Goal: Information Seeking & Learning: Understand process/instructions

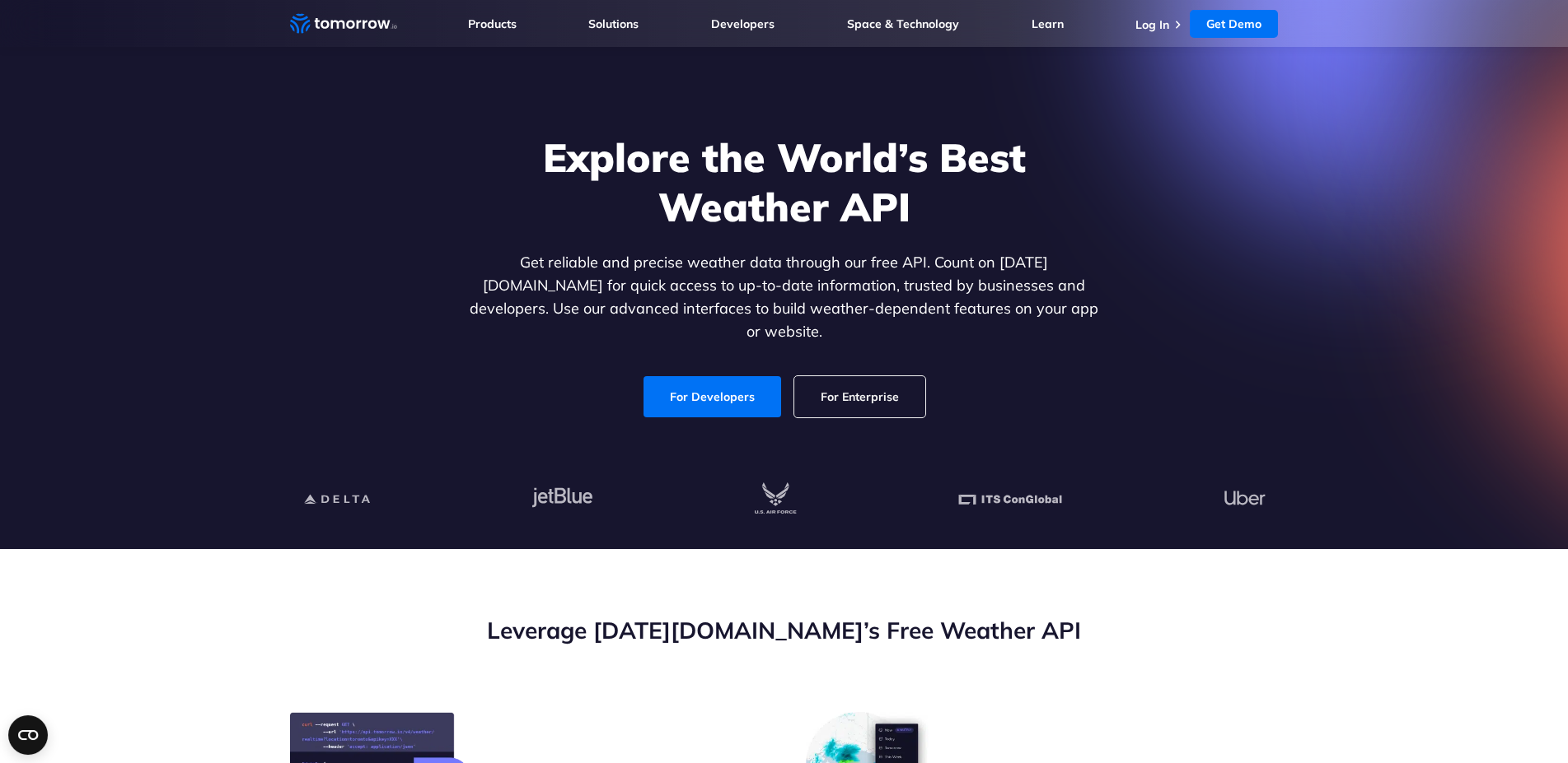
scroll to position [84, 0]
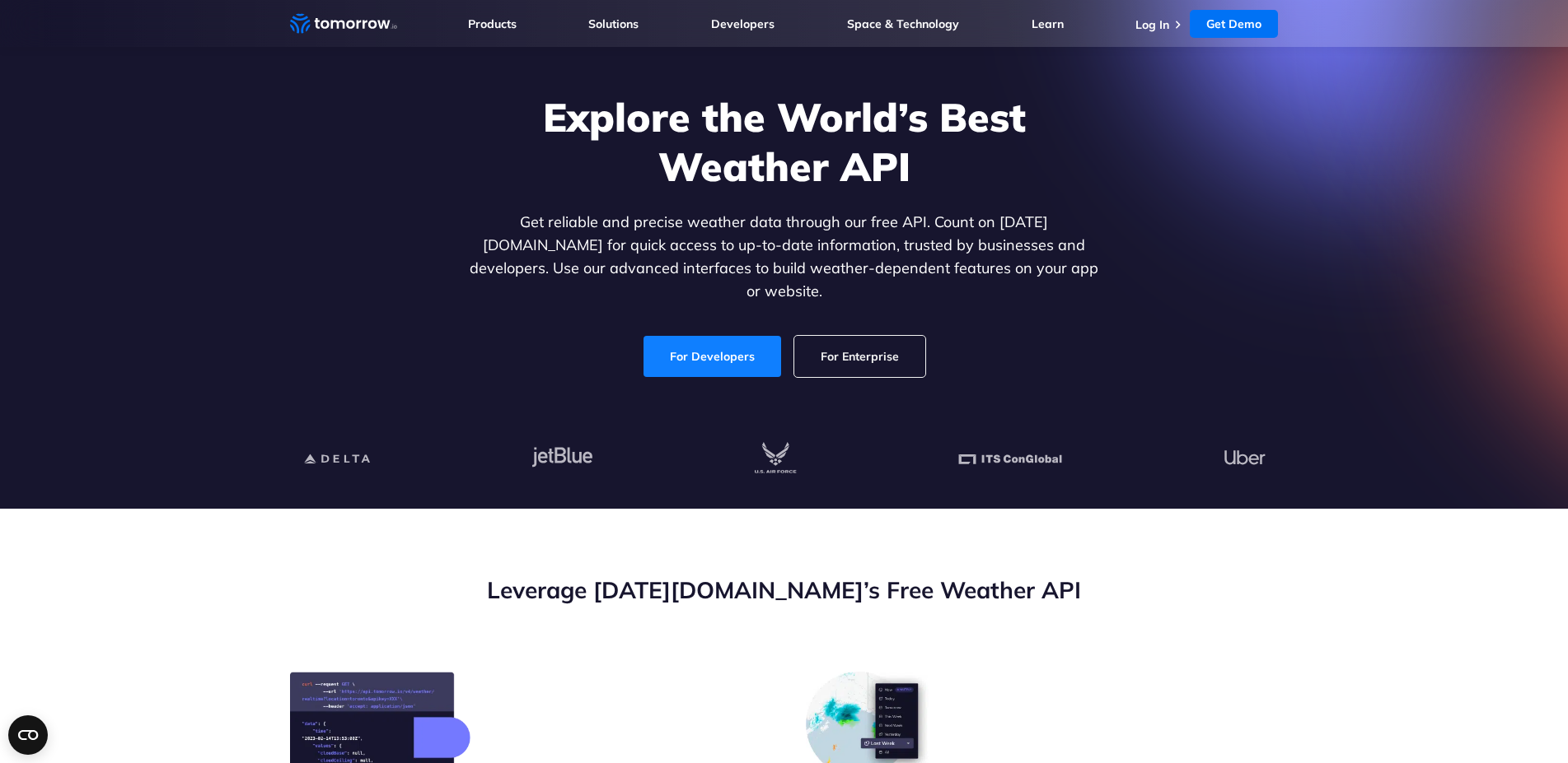
click at [726, 339] on link "For Developers" at bounding box center [712, 357] width 138 height 41
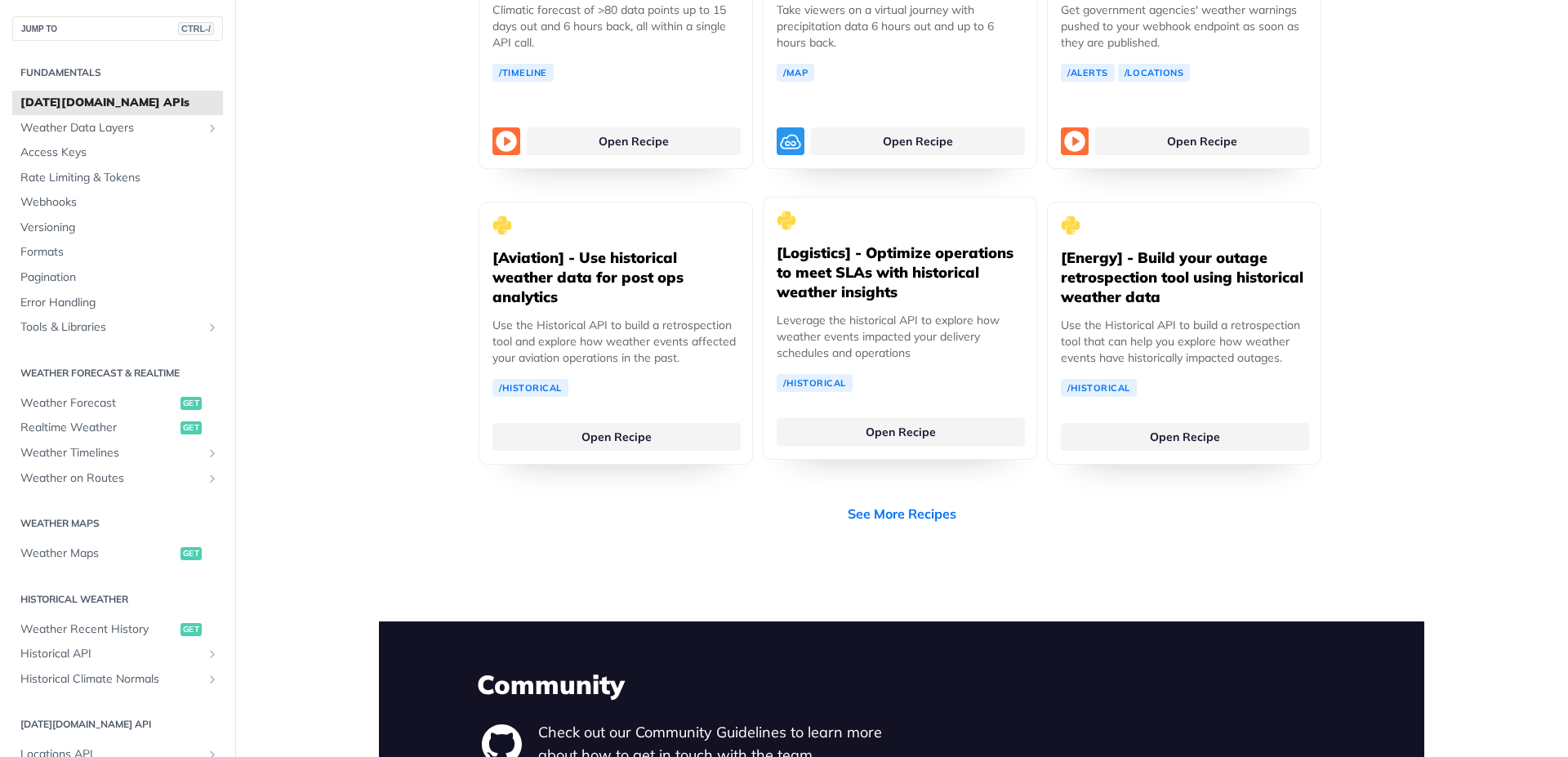
scroll to position [3137, 0]
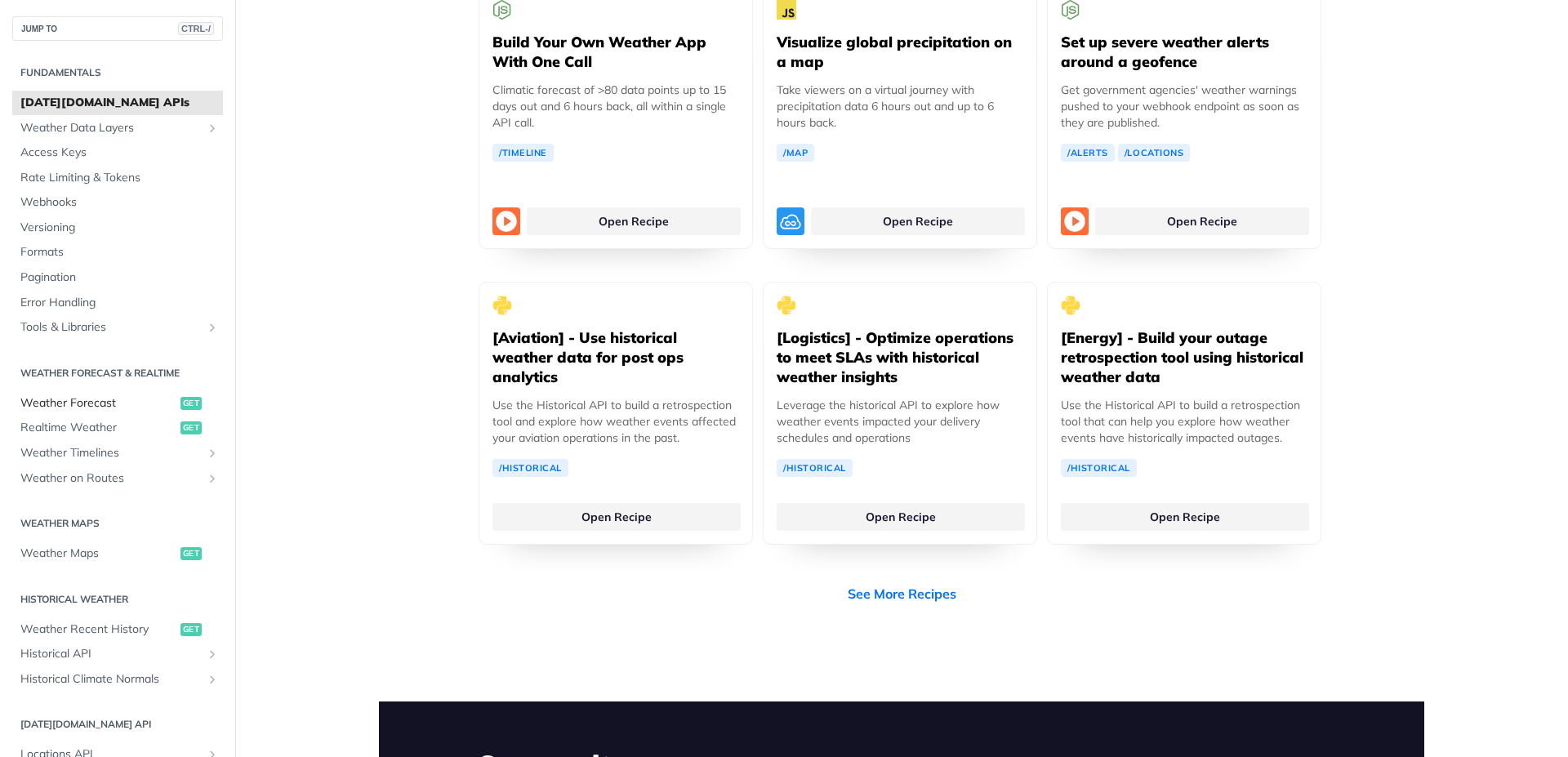
click at [95, 409] on span "Weather Forecast" at bounding box center [98, 403] width 156 height 16
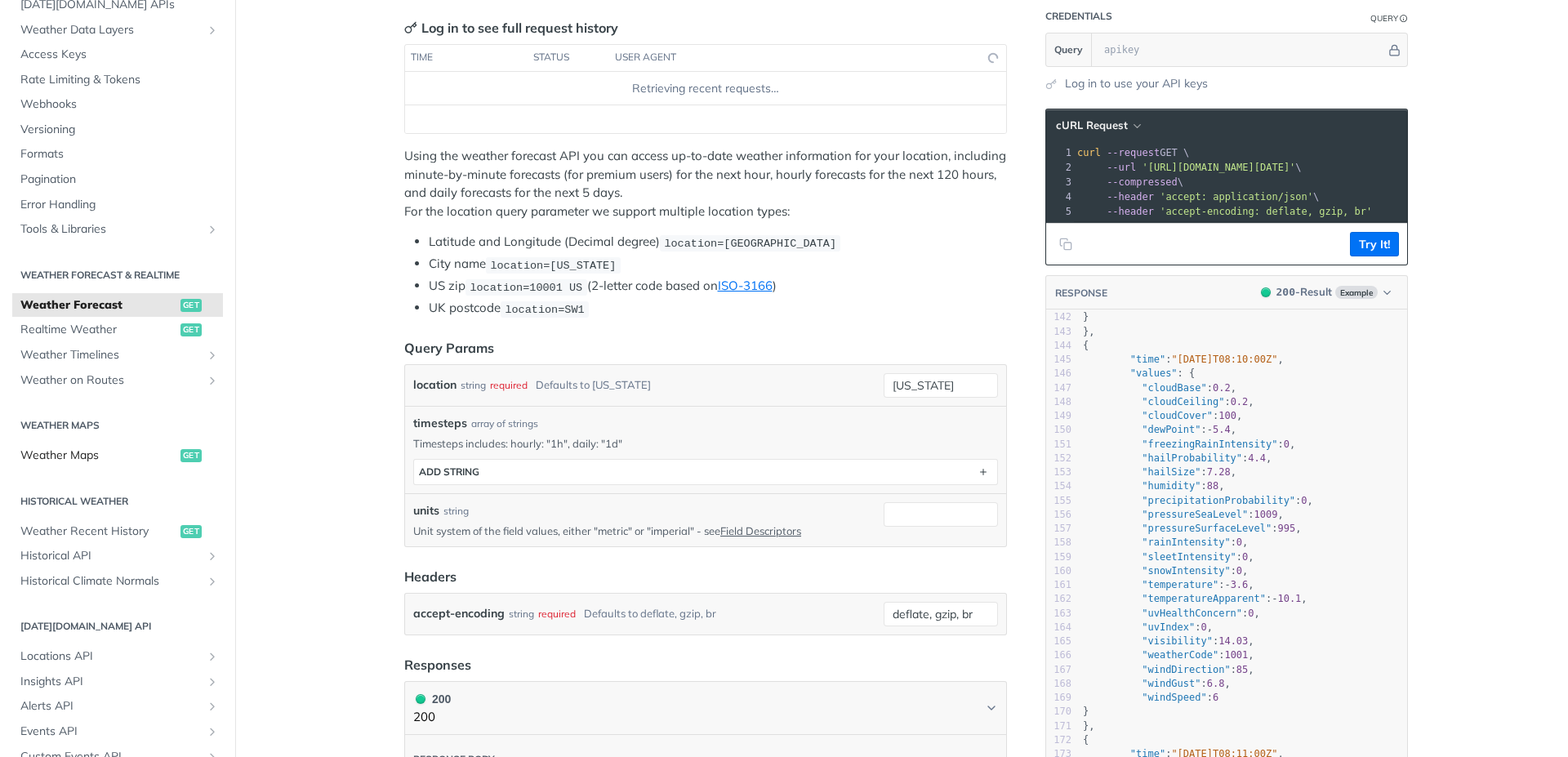
click at [86, 462] on span "Weather Maps" at bounding box center [98, 456] width 156 height 16
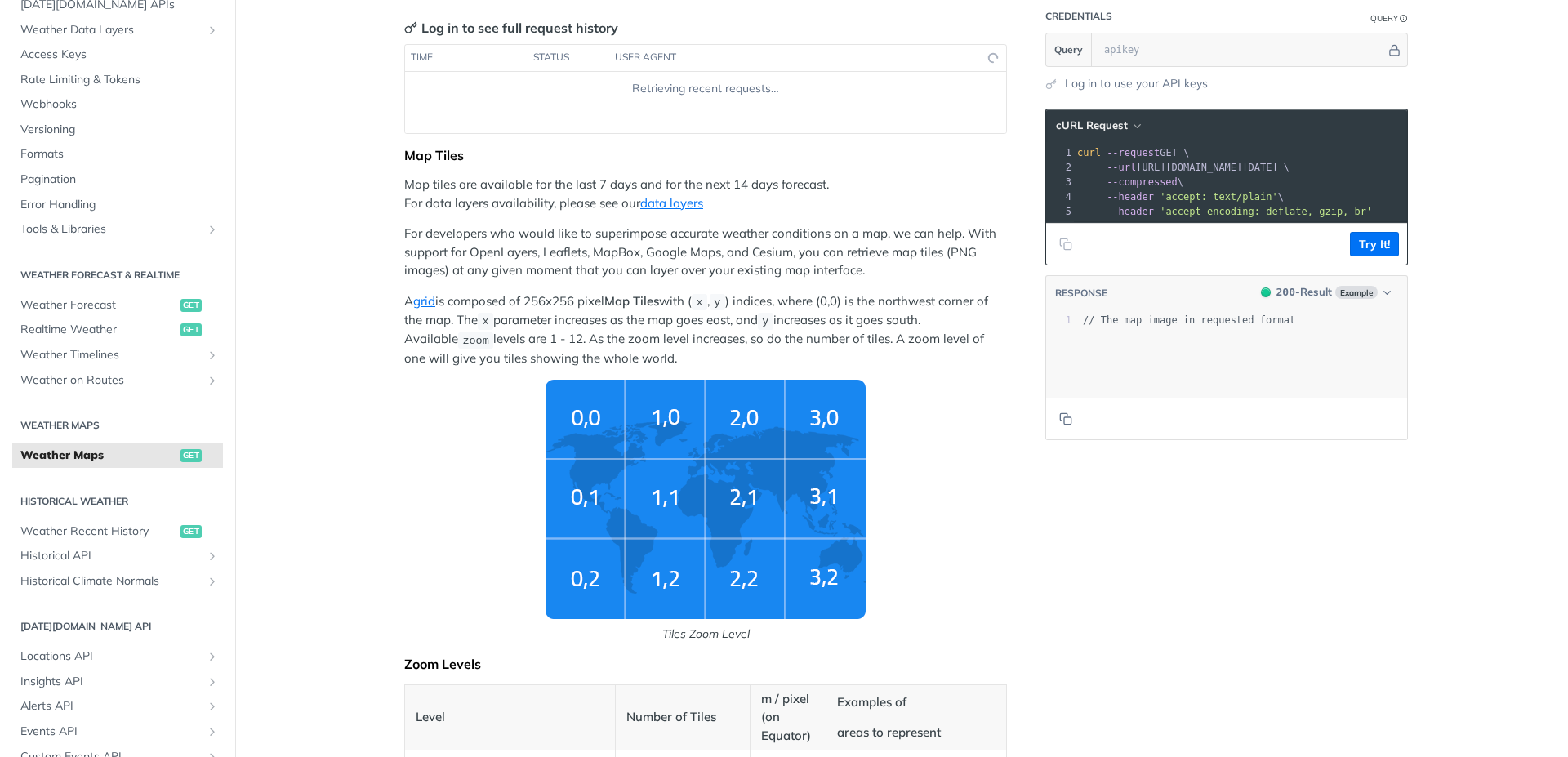
click at [714, 501] on img "Tiles Zoom Level" at bounding box center [705, 500] width 320 height 239
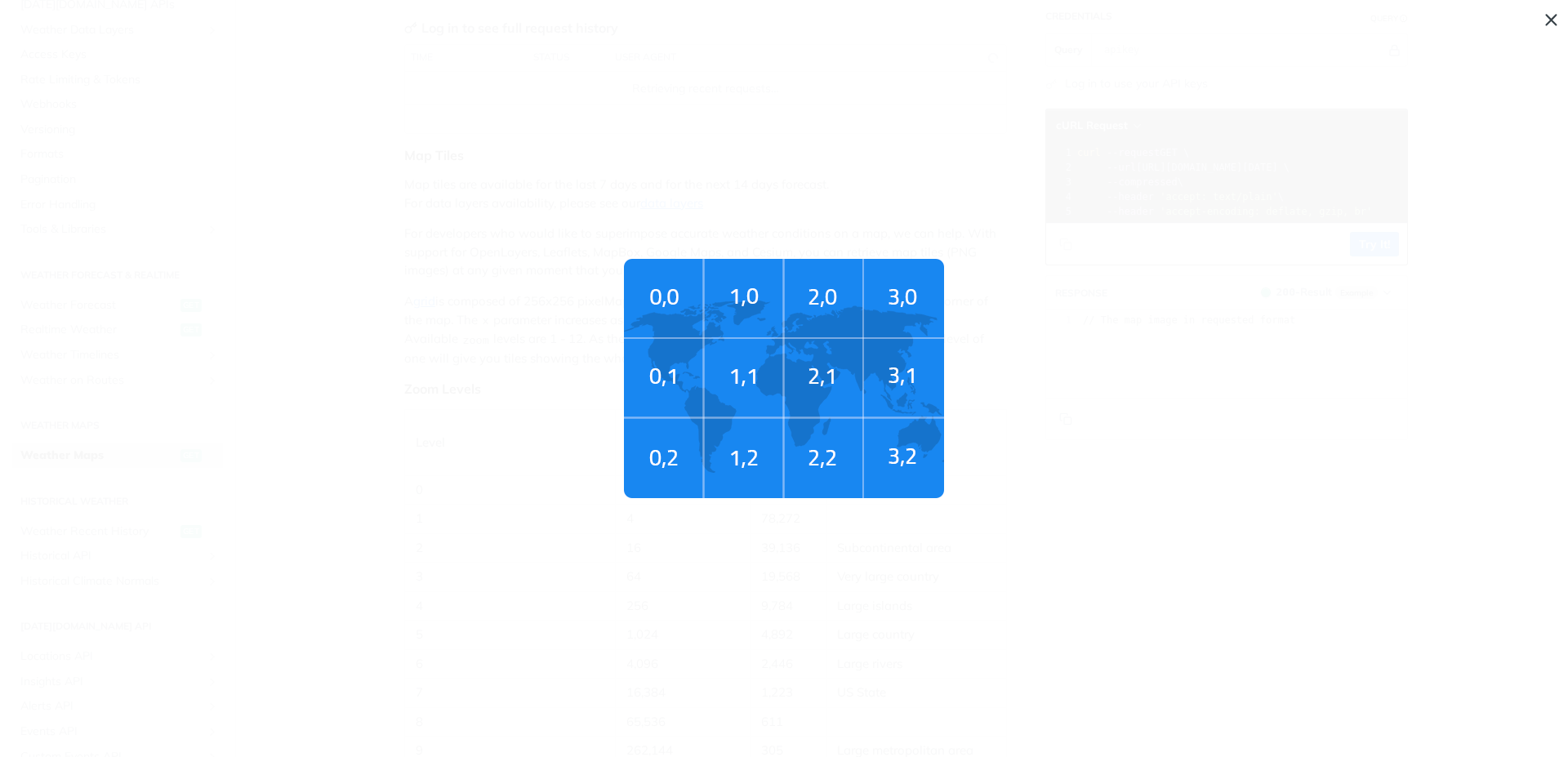
click at [741, 379] on img "Tiles Zoom Level" at bounding box center [783, 378] width 320 height 239
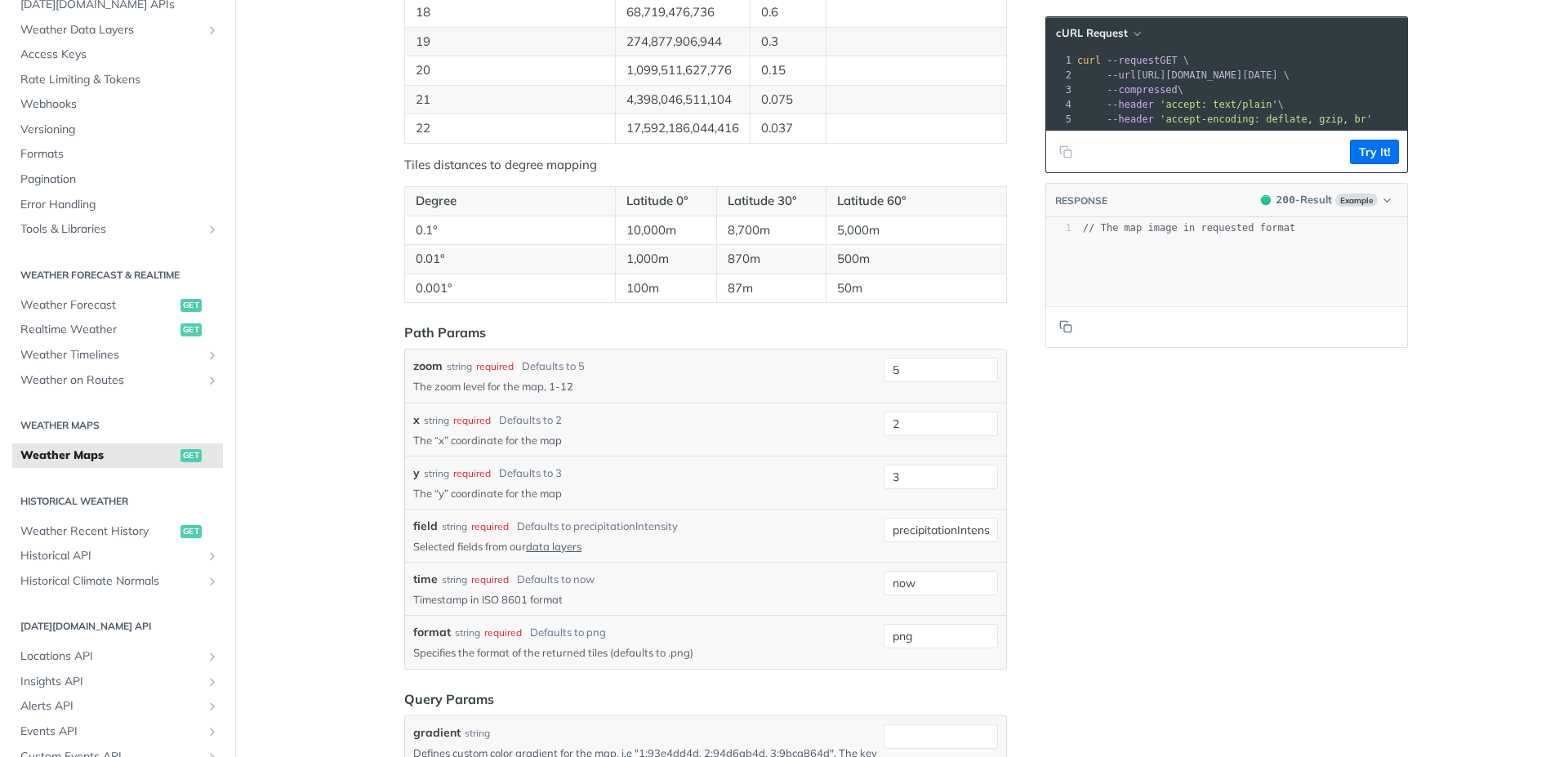
click at [1164, 252] on div "xxxxxxxxxx 1 // The map image in requested format" at bounding box center [1247, 282] width 402 height 128
drag, startPoint x: 1132, startPoint y: 76, endPoint x: 1109, endPoint y: 92, distance: 28.0
click at [1109, 92] on div "1 curl --request GET \ 2 --url https://api.tomorrow.io/v4/map/tile/5/2/3/precip…" at bounding box center [1213, 90] width 464 height 74
click at [1176, 99] on pre "--header 'accept: text/plain' \" at bounding box center [1213, 104] width 464 height 14
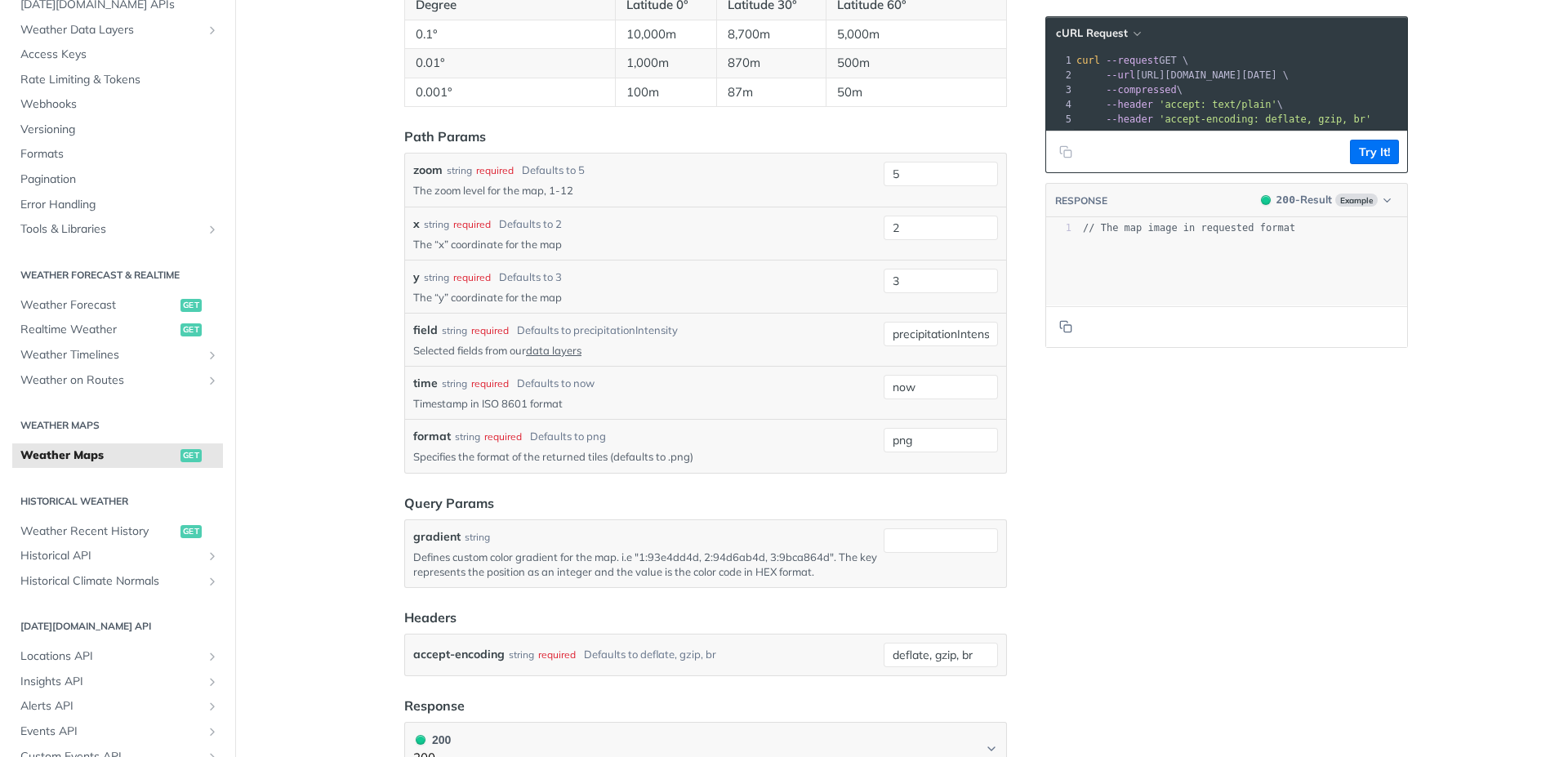
click at [1120, 98] on pre "--header 'accept: text/plain' \" at bounding box center [1305, 104] width 464 height 14
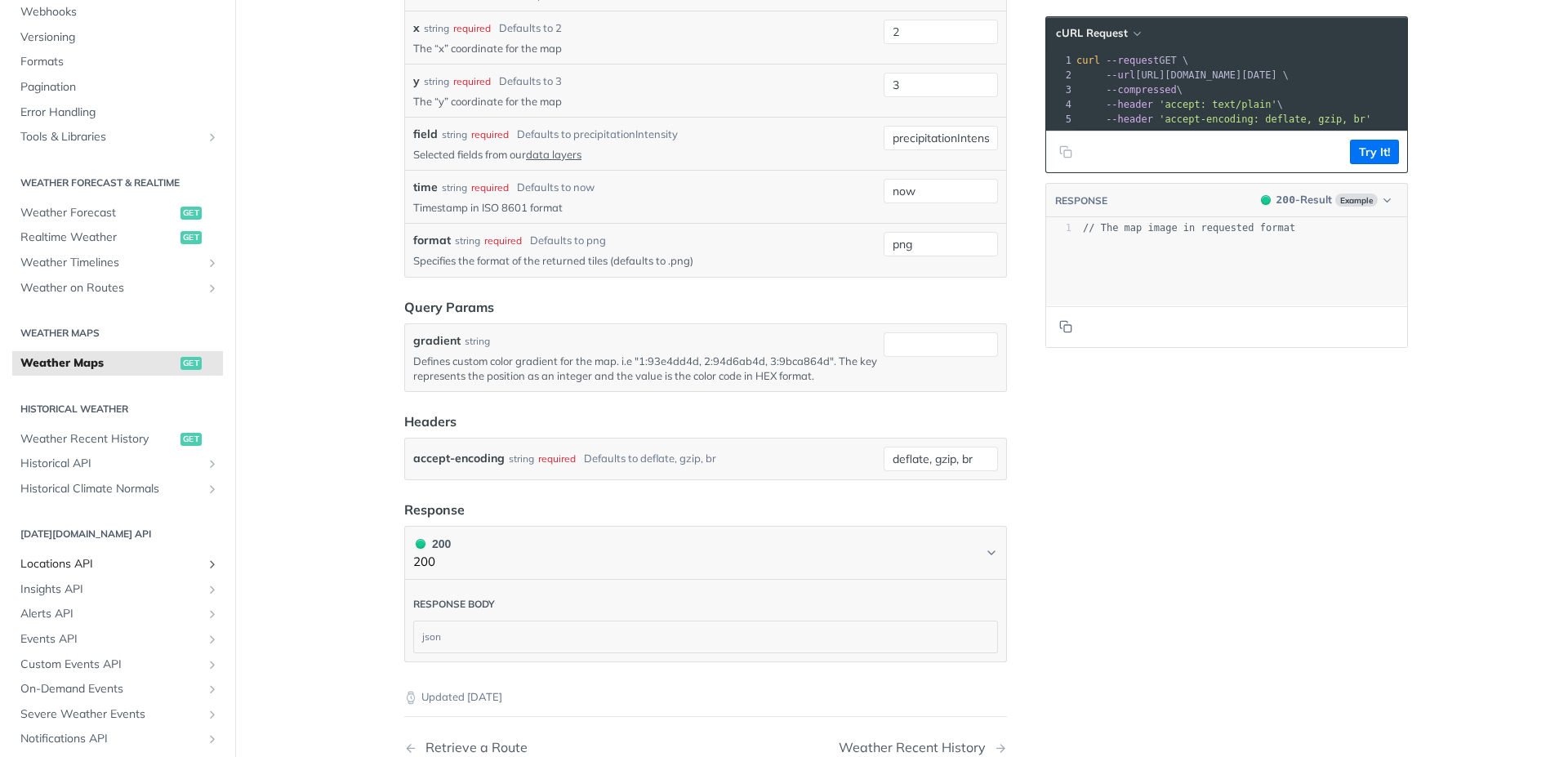
scroll to position [294, 0]
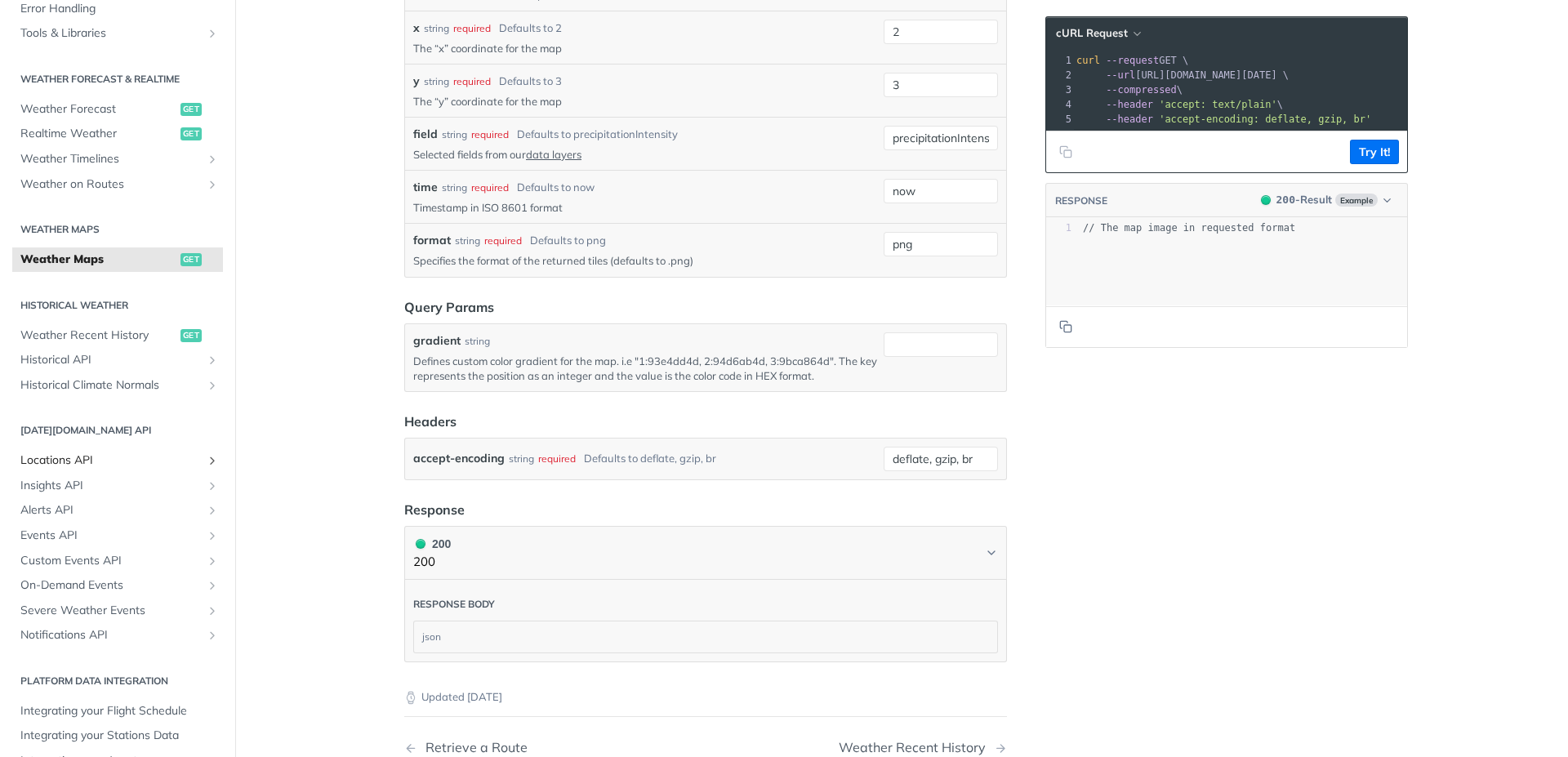
click at [206, 463] on icon "Show subpages for Locations API" at bounding box center [212, 460] width 13 height 13
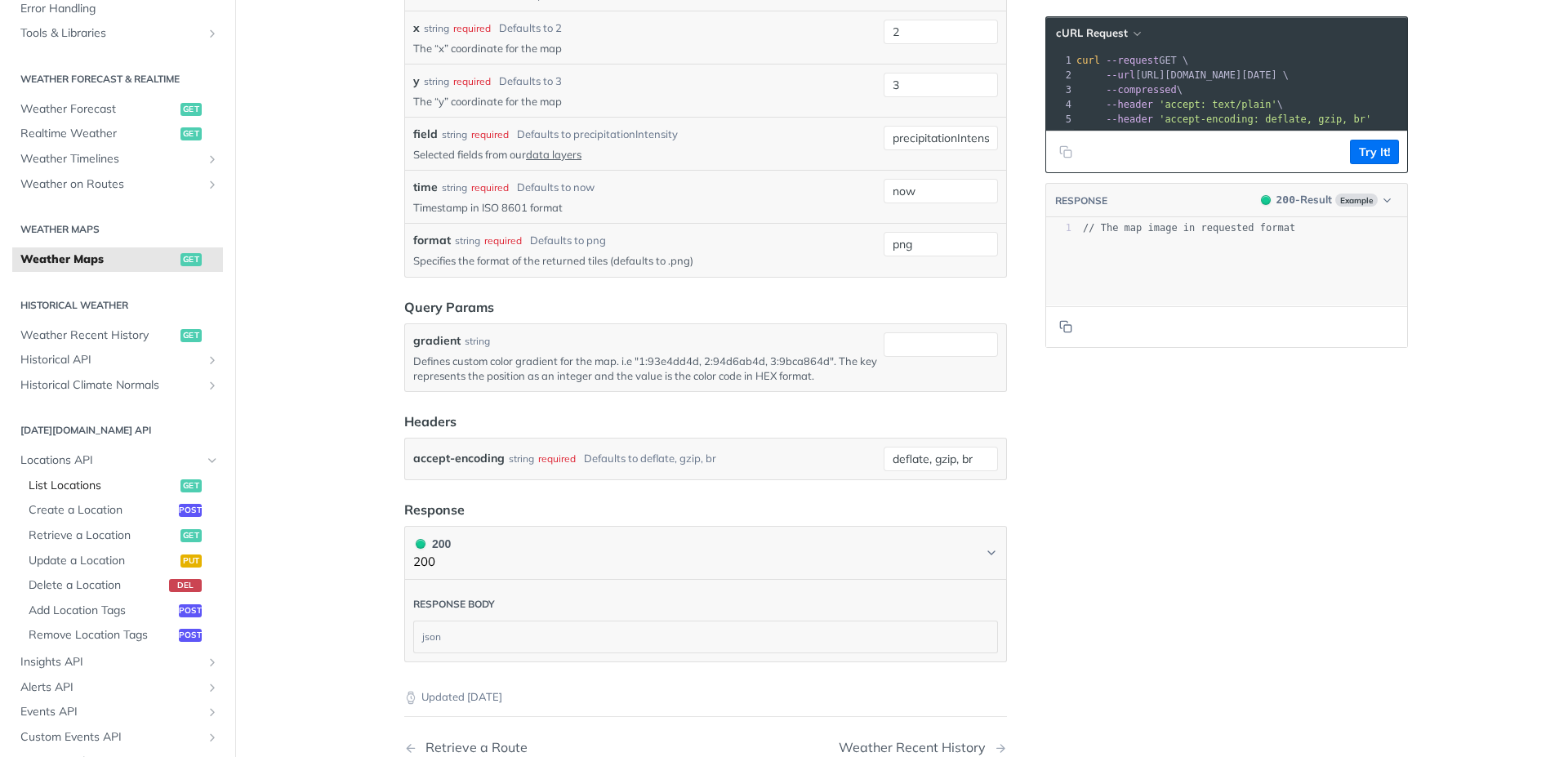
click at [72, 480] on span "List Locations" at bounding box center [103, 485] width 148 height 16
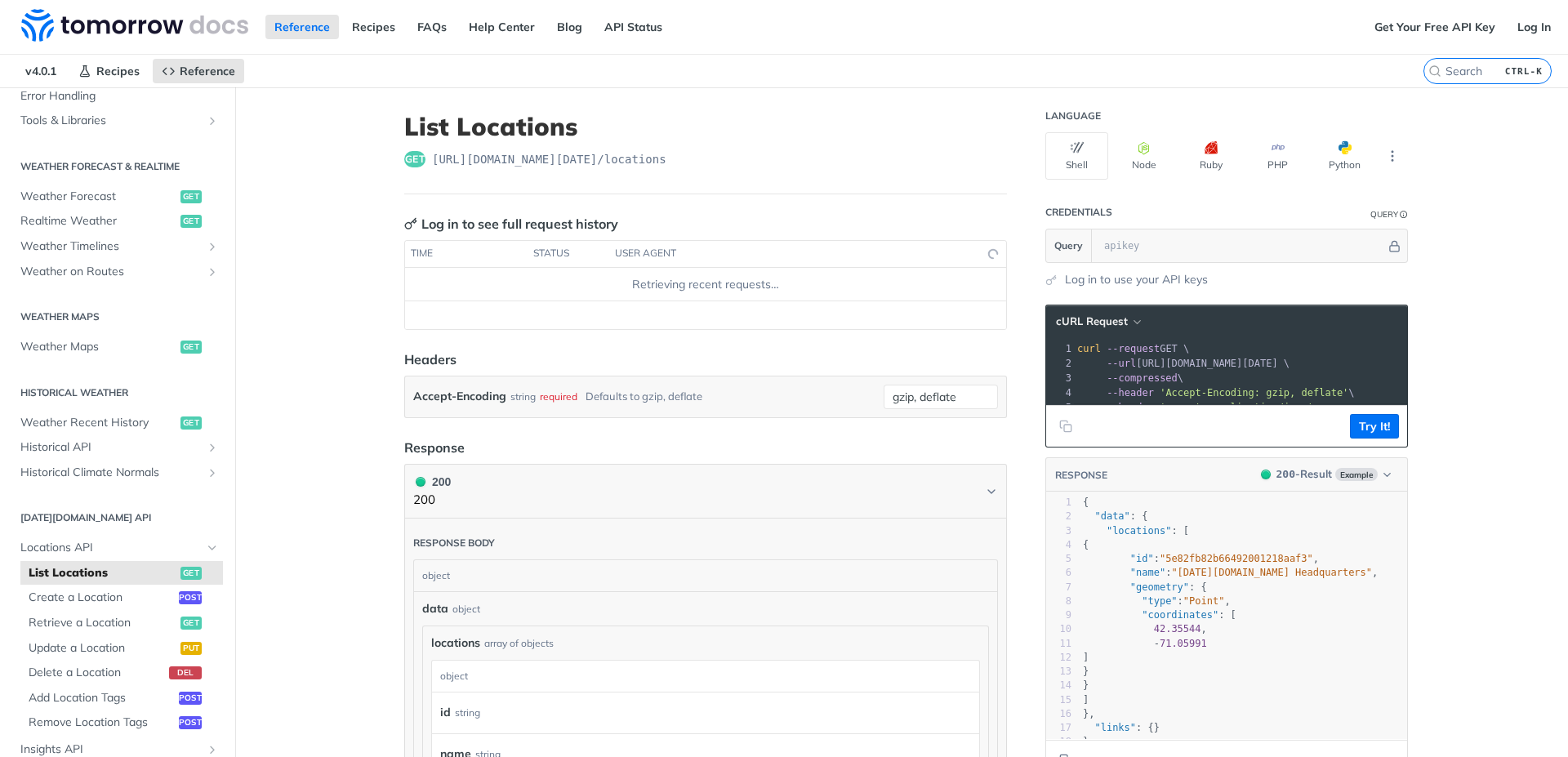
click at [460, 165] on span "https://api.tomorrow.io/v4 /locations" at bounding box center [549, 159] width 234 height 16
click at [123, 607] on link "Create a Location post" at bounding box center [121, 597] width 203 height 25
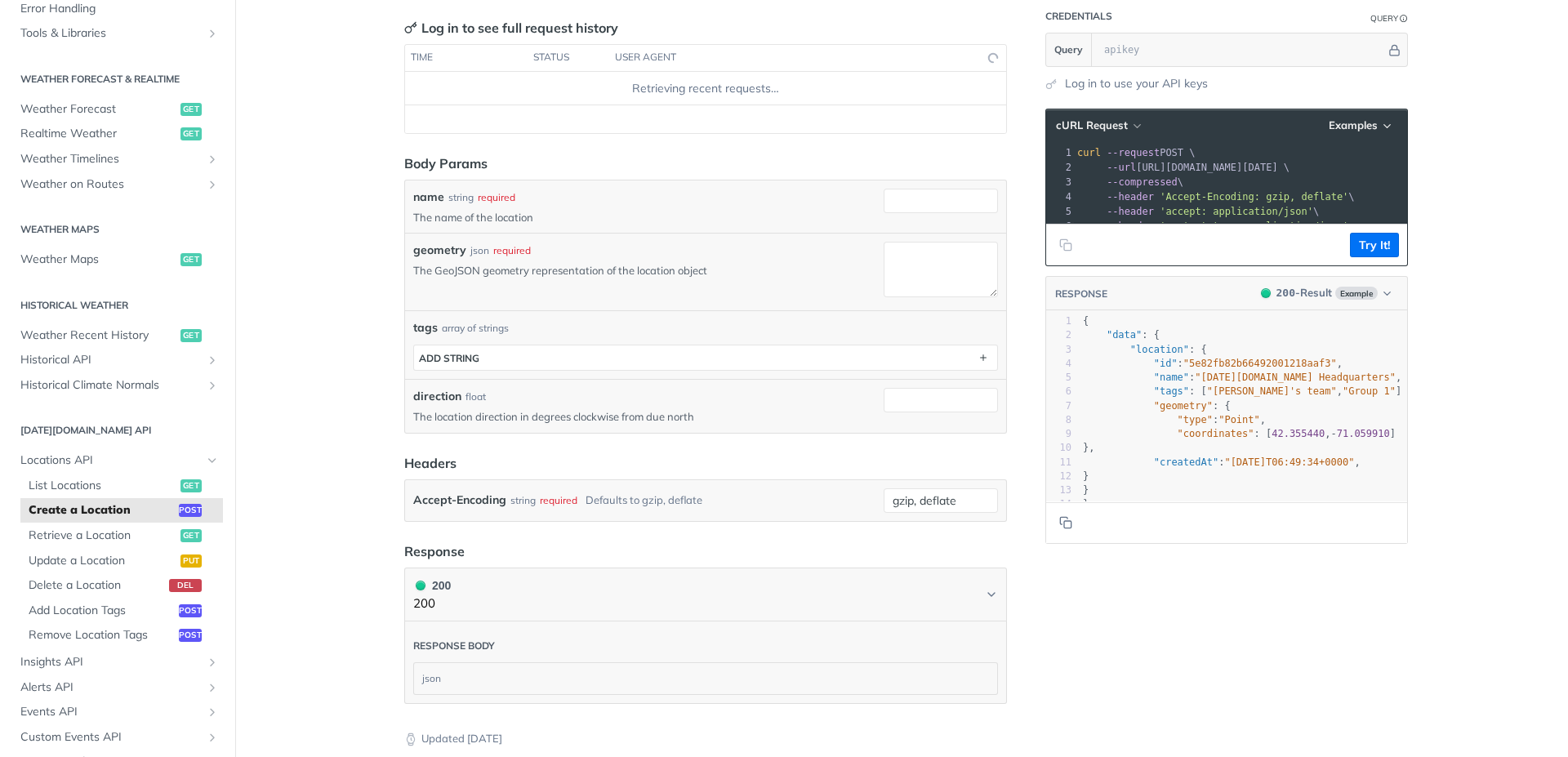
scroll to position [98, 0]
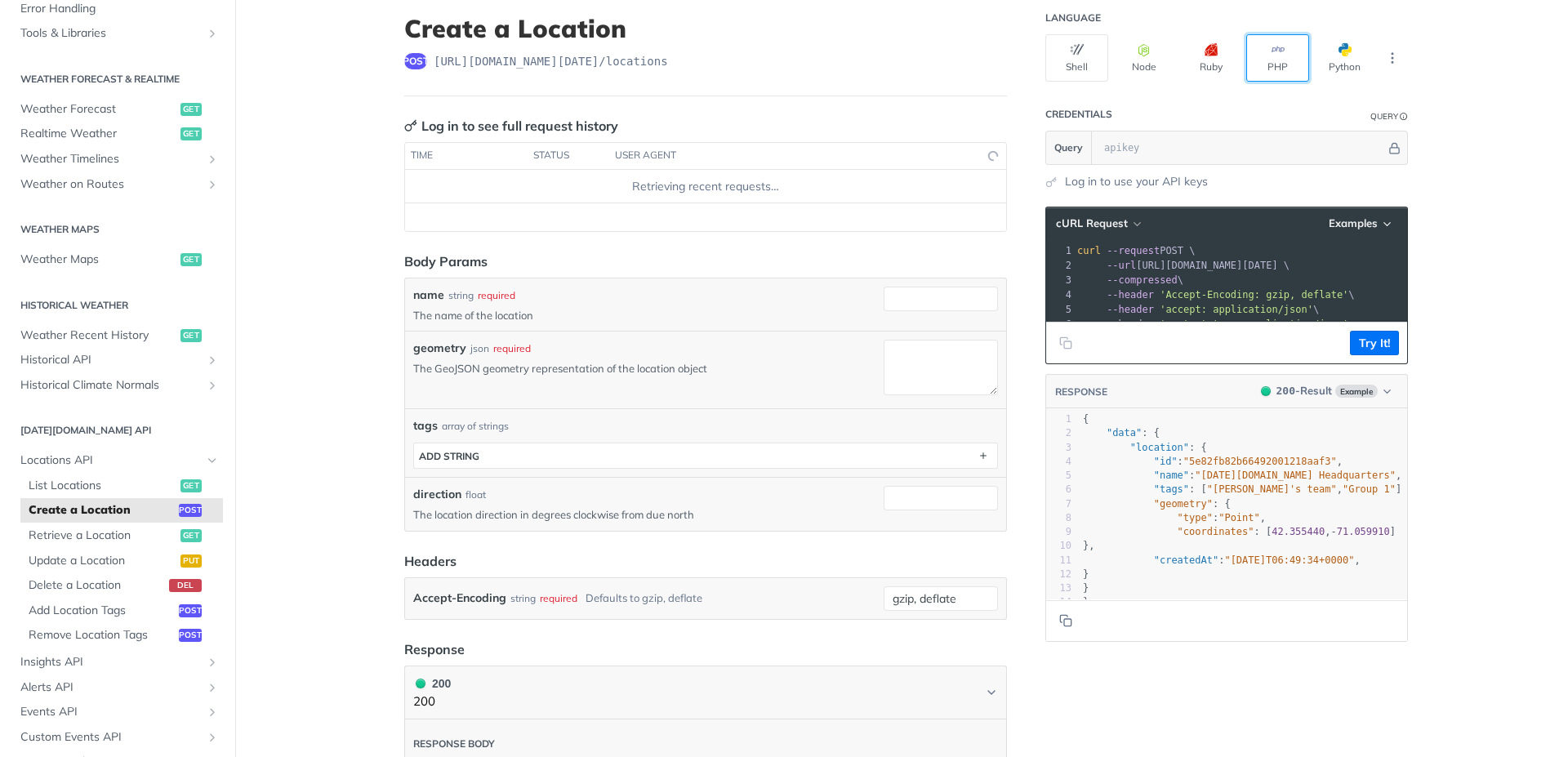
click at [1277, 59] on button "PHP" at bounding box center [1278, 58] width 63 height 48
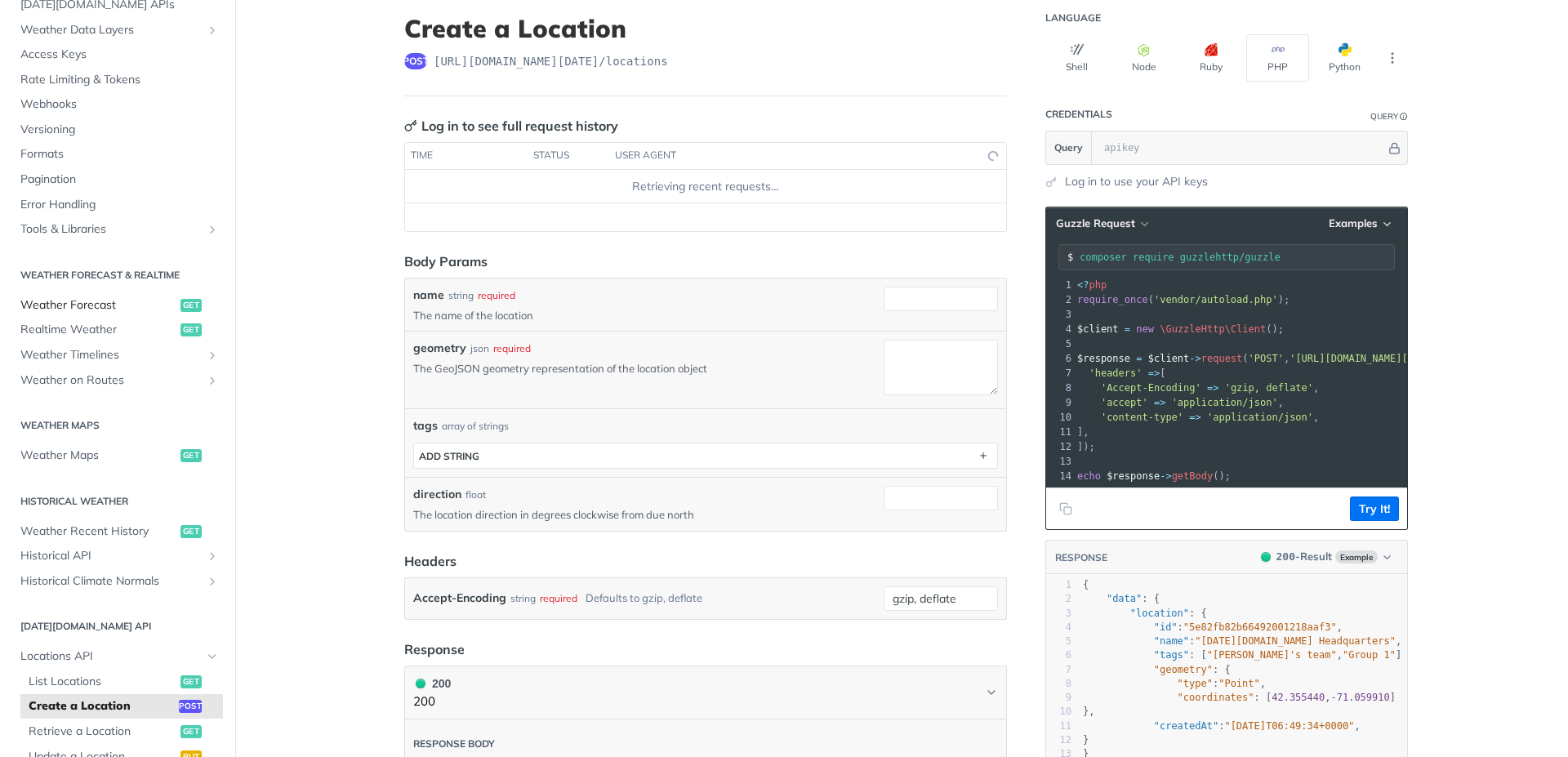
click at [81, 307] on span "Weather Forecast" at bounding box center [98, 305] width 156 height 16
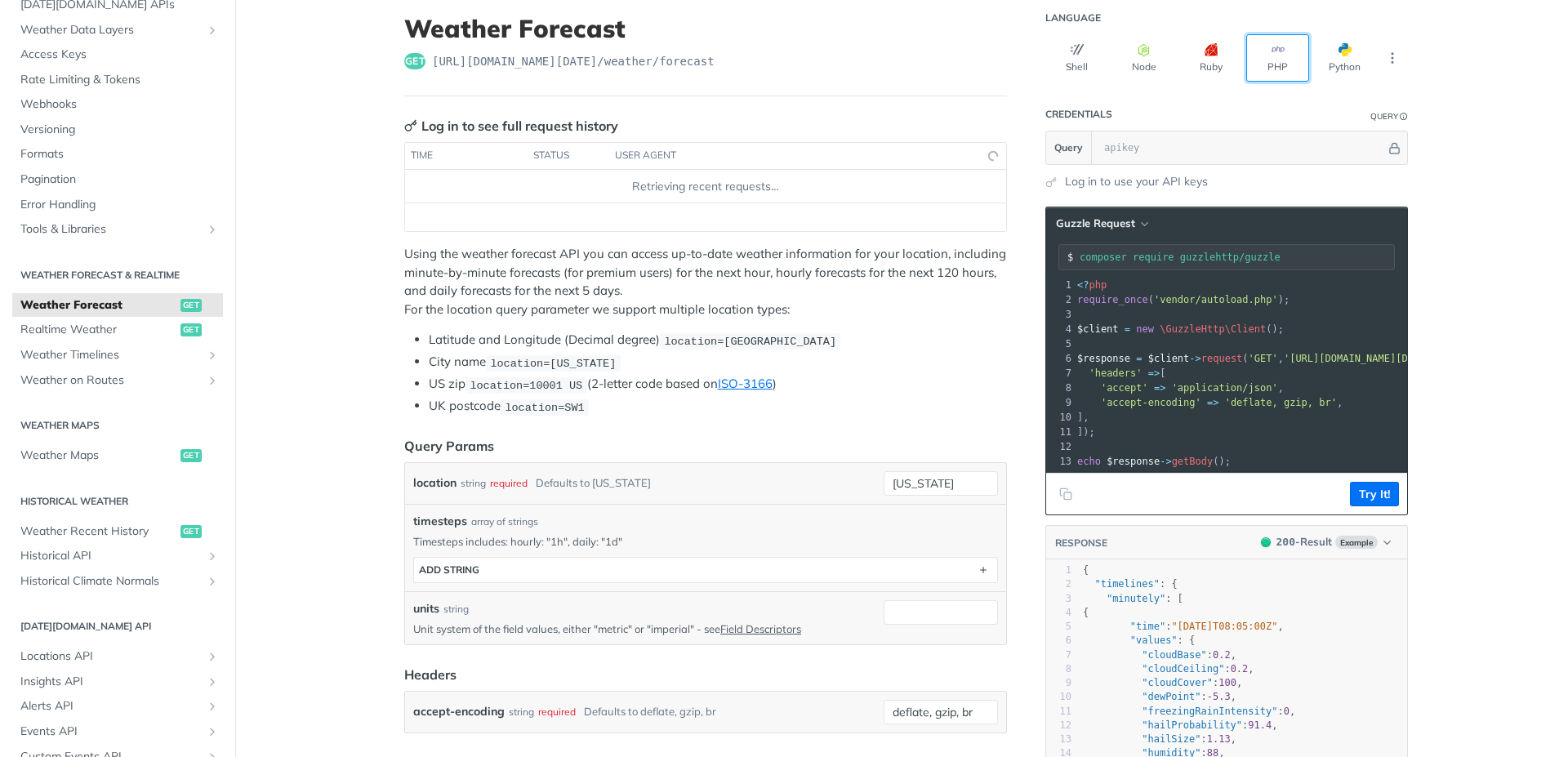
click at [1273, 68] on button "PHP" at bounding box center [1278, 58] width 63 height 48
drag, startPoint x: 592, startPoint y: 360, endPoint x: 493, endPoint y: 358, distance: 99.0
click at [493, 358] on code "location=[US_STATE]" at bounding box center [553, 363] width 135 height 16
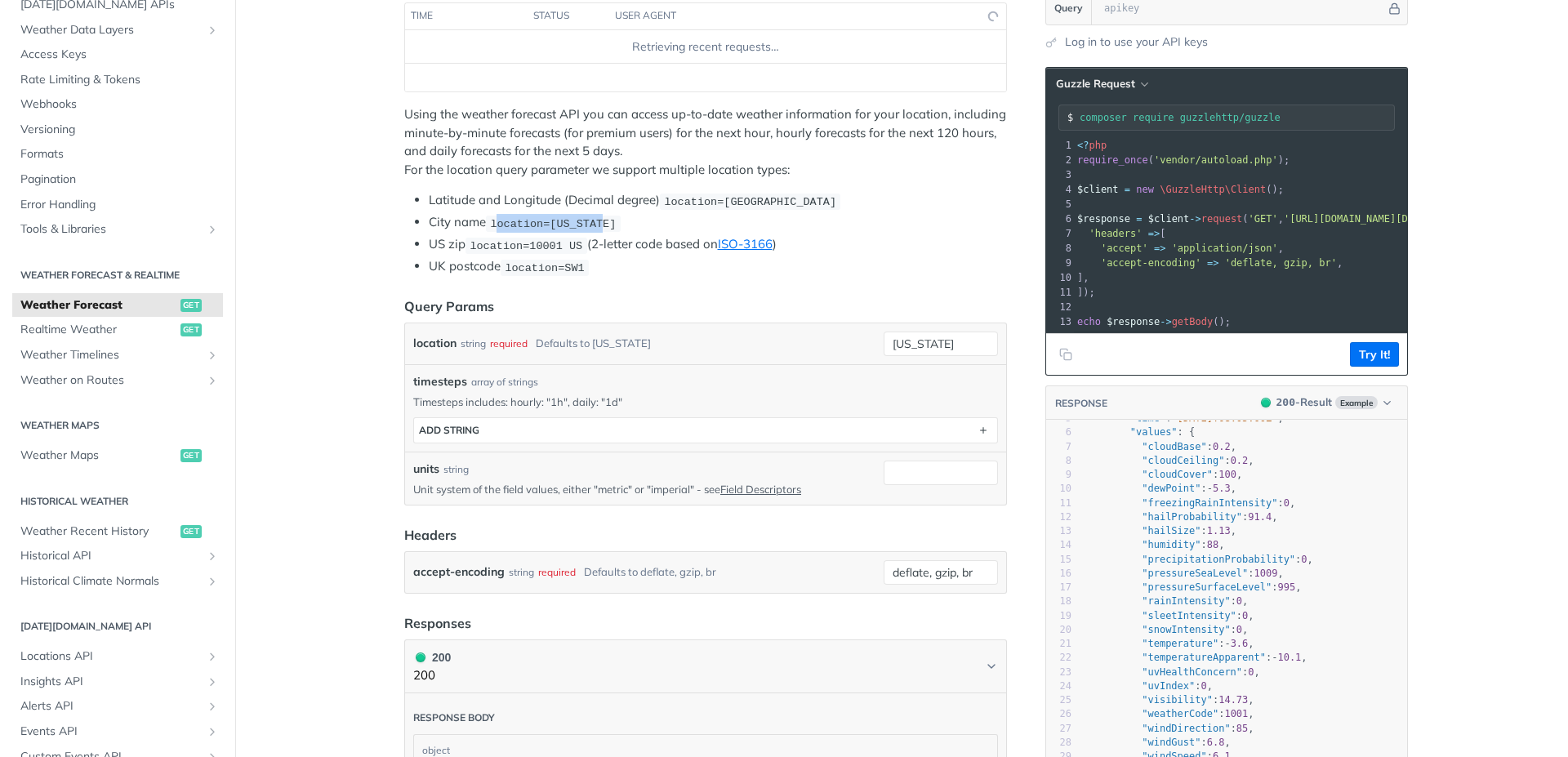
scroll to position [273, 0]
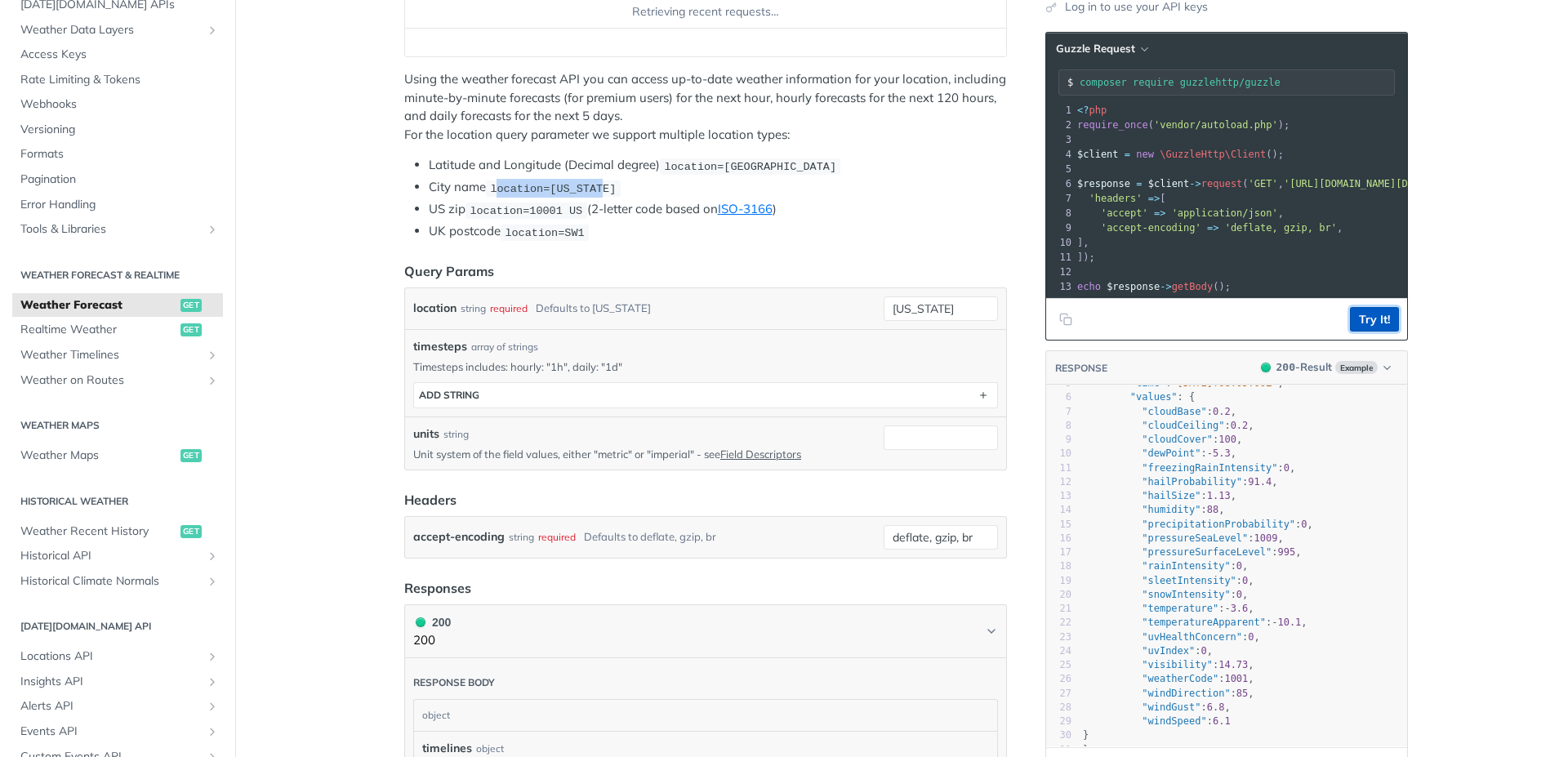
click at [1357, 332] on button "Try It!" at bounding box center [1375, 319] width 49 height 25
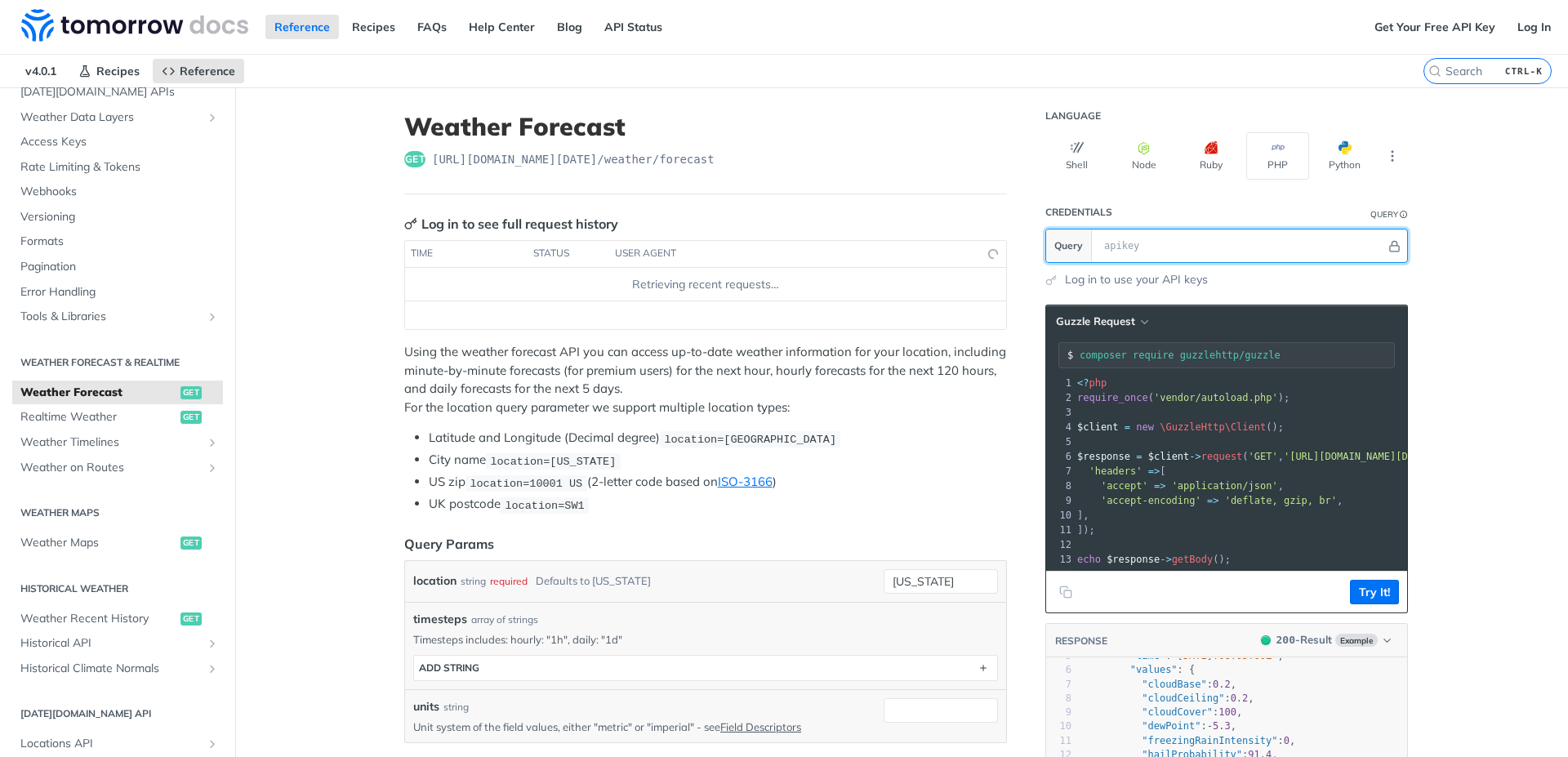
click at [1181, 238] on input "text" at bounding box center [1241, 246] width 290 height 33
click at [1356, 603] on button "Try It!" at bounding box center [1375, 592] width 49 height 25
click at [1145, 248] on input "text" at bounding box center [1241, 246] width 290 height 33
click at [1378, 601] on button "Try It!" at bounding box center [1375, 592] width 49 height 25
click at [1070, 282] on link "Log in to use your API keys" at bounding box center [1136, 280] width 143 height 17
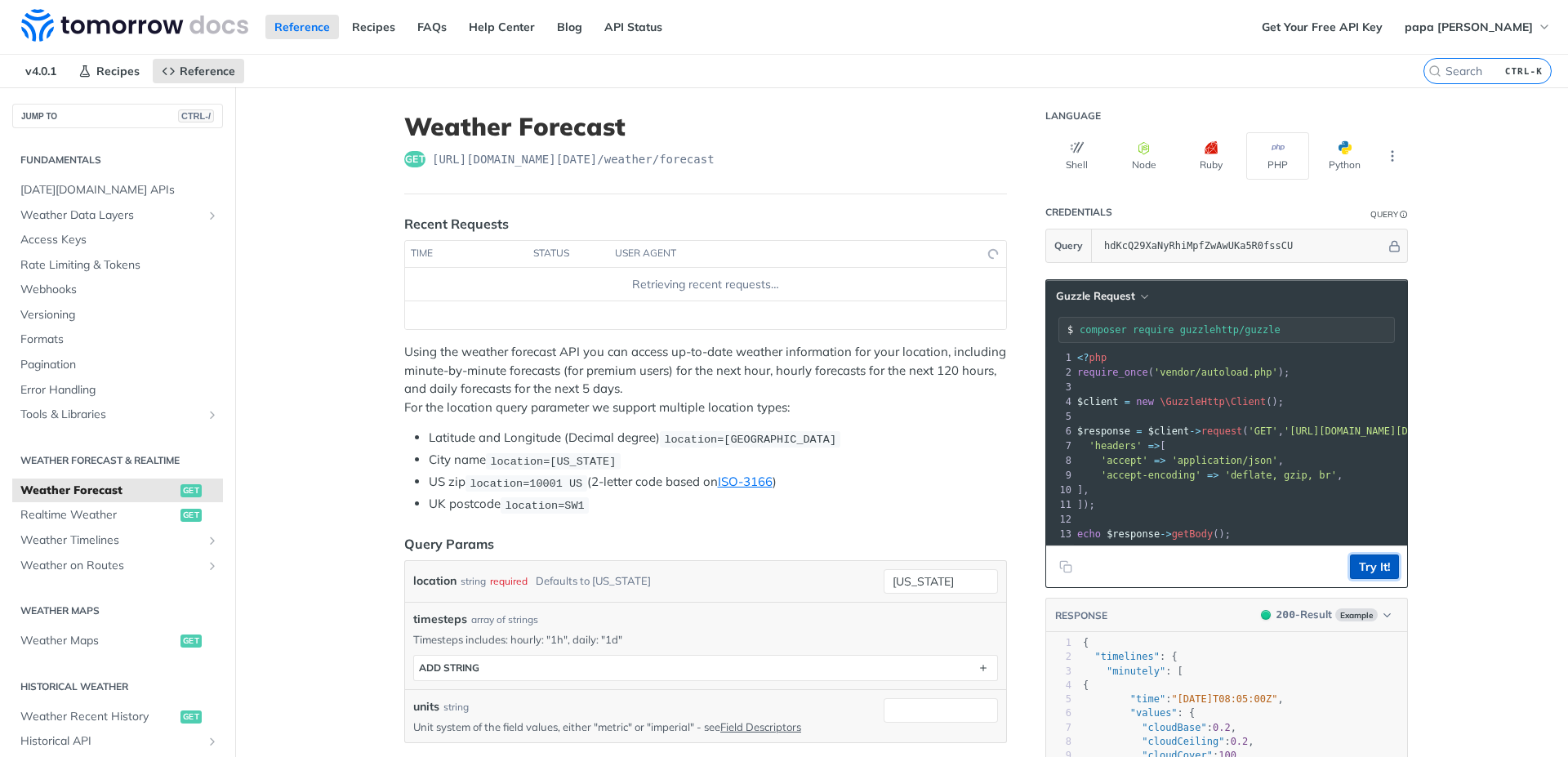
click at [1380, 580] on button "Try It!" at bounding box center [1375, 567] width 49 height 25
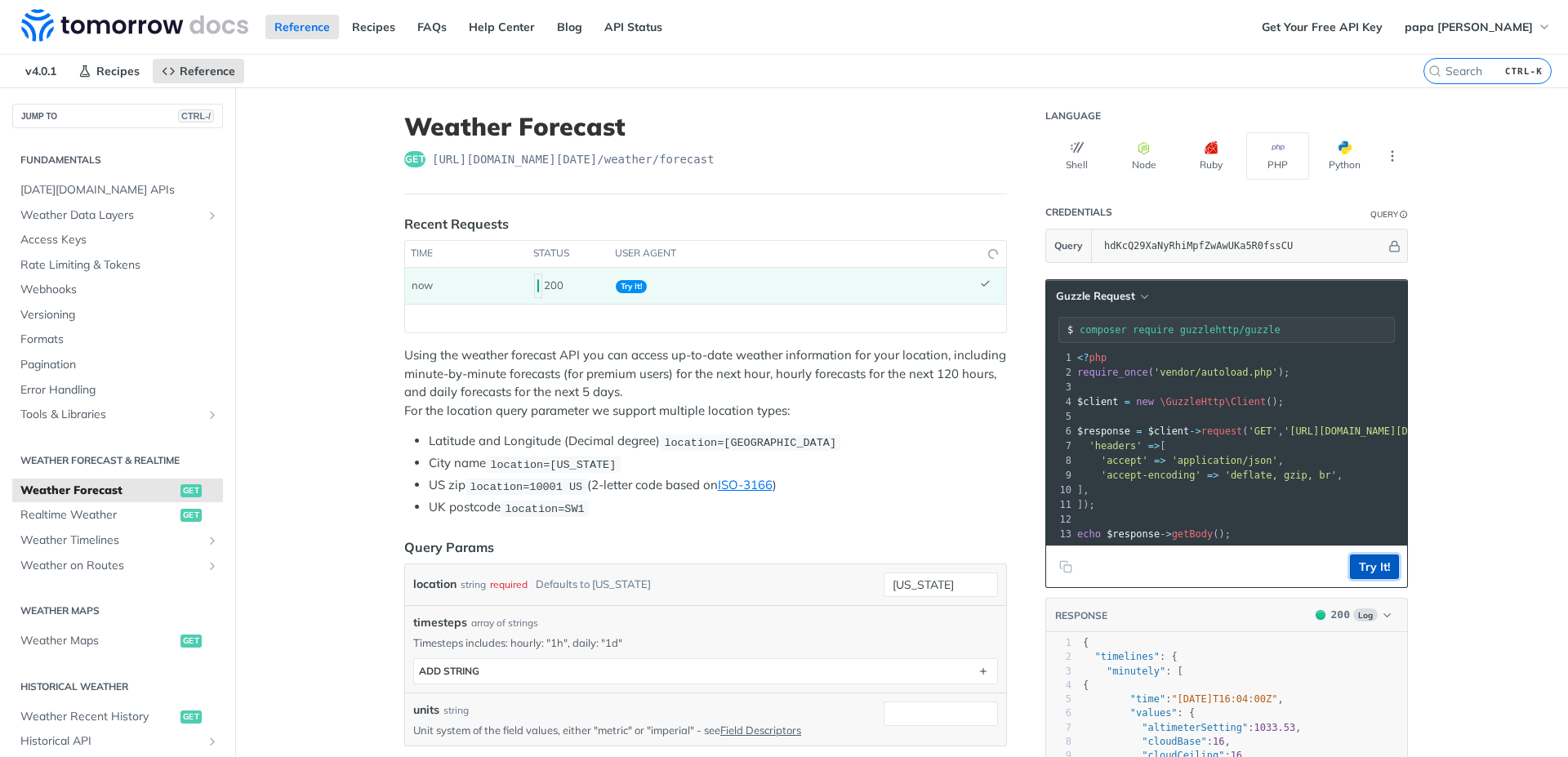
click at [1375, 580] on button "Try It!" at bounding box center [1375, 567] width 49 height 25
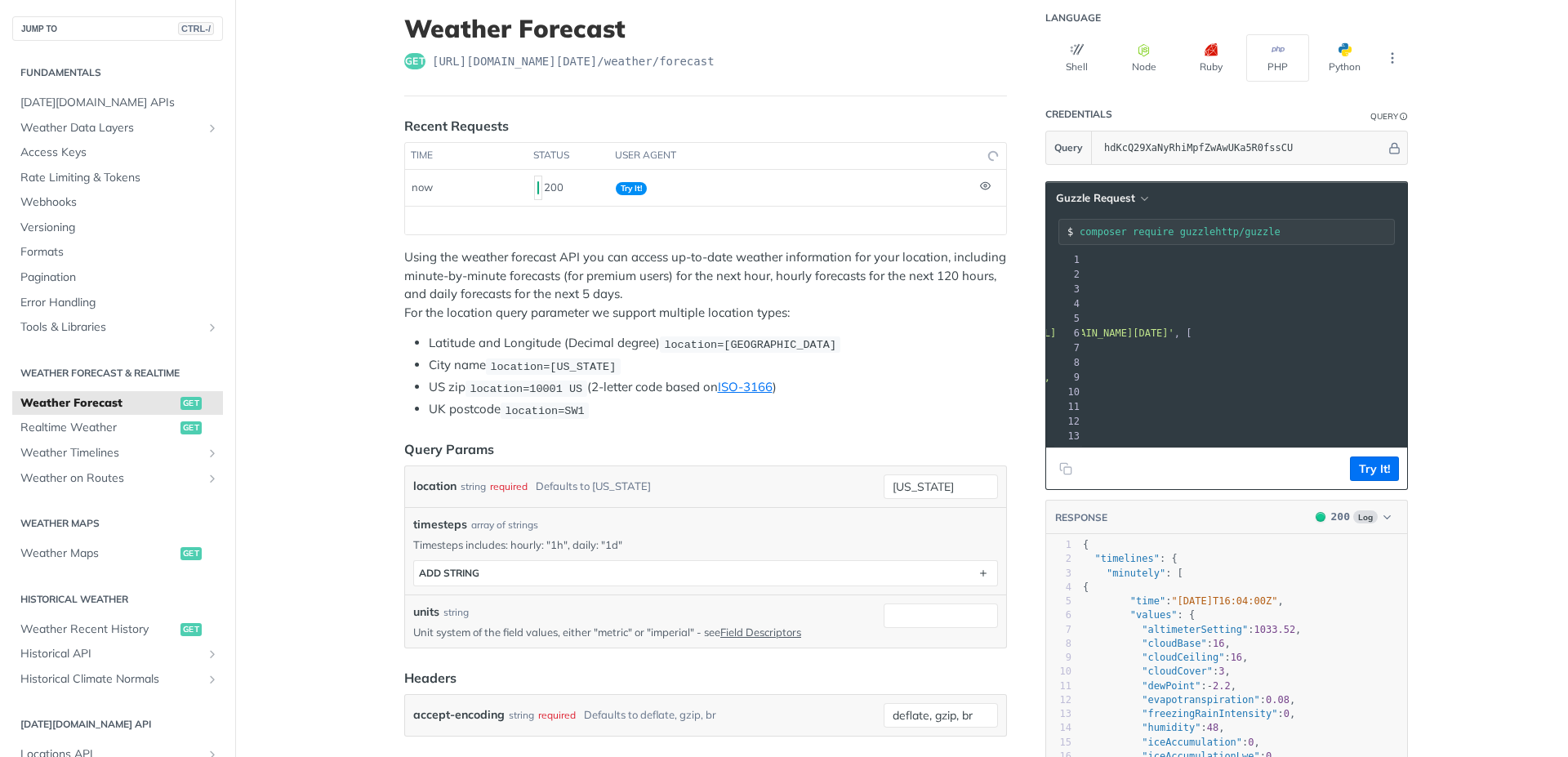
scroll to position [0, 284]
click at [1369, 479] on button "Try It!" at bounding box center [1375, 468] width 49 height 25
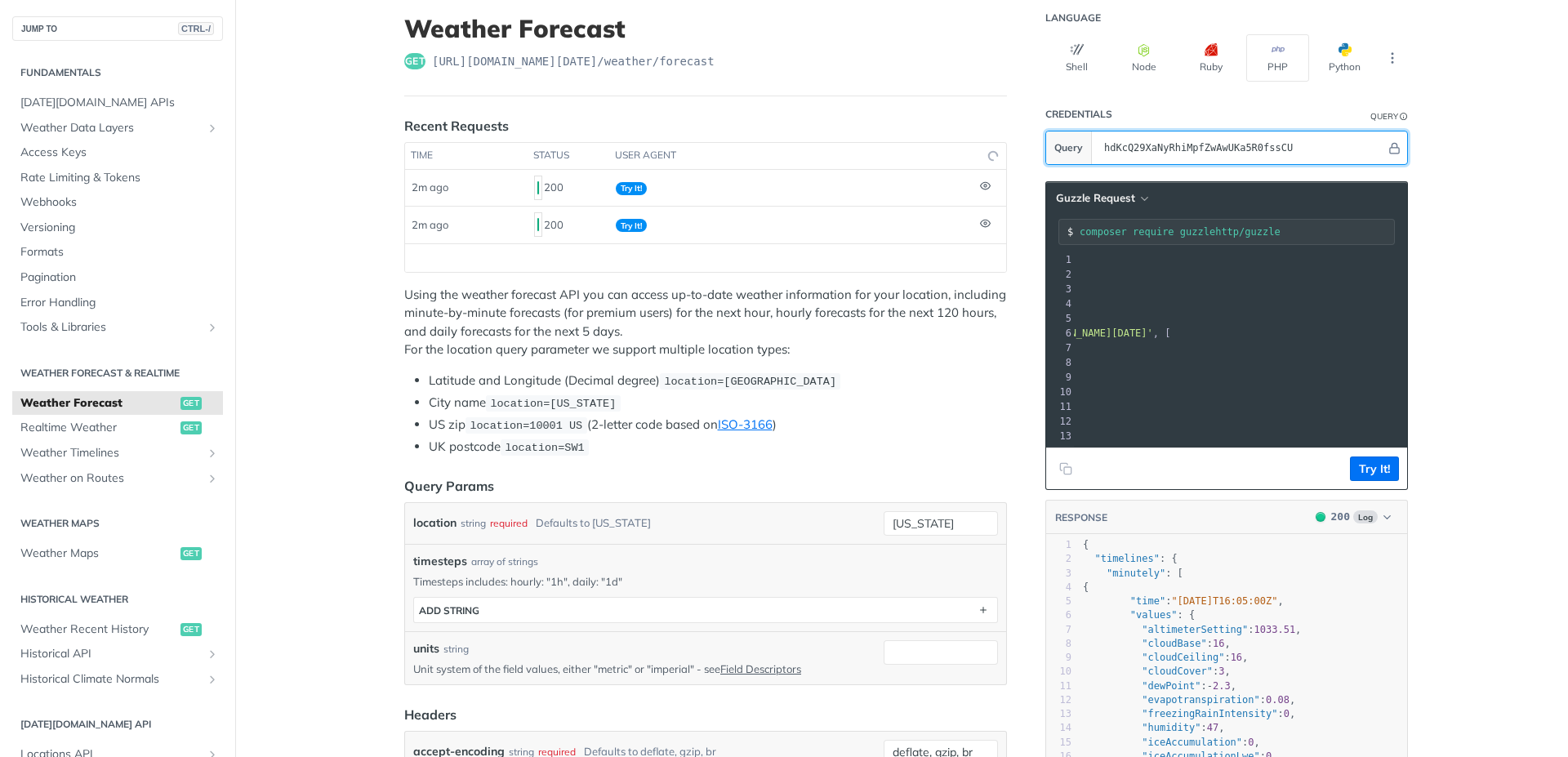
drag, startPoint x: 1303, startPoint y: 145, endPoint x: 1087, endPoint y: 149, distance: 216.0
click at [1096, 149] on input "hdKcQ29XaNyRhiMpfZwAwUKa5R0fssCU" at bounding box center [1241, 148] width 290 height 33
click at [848, 188] on td "Try It!" at bounding box center [791, 188] width 364 height 36
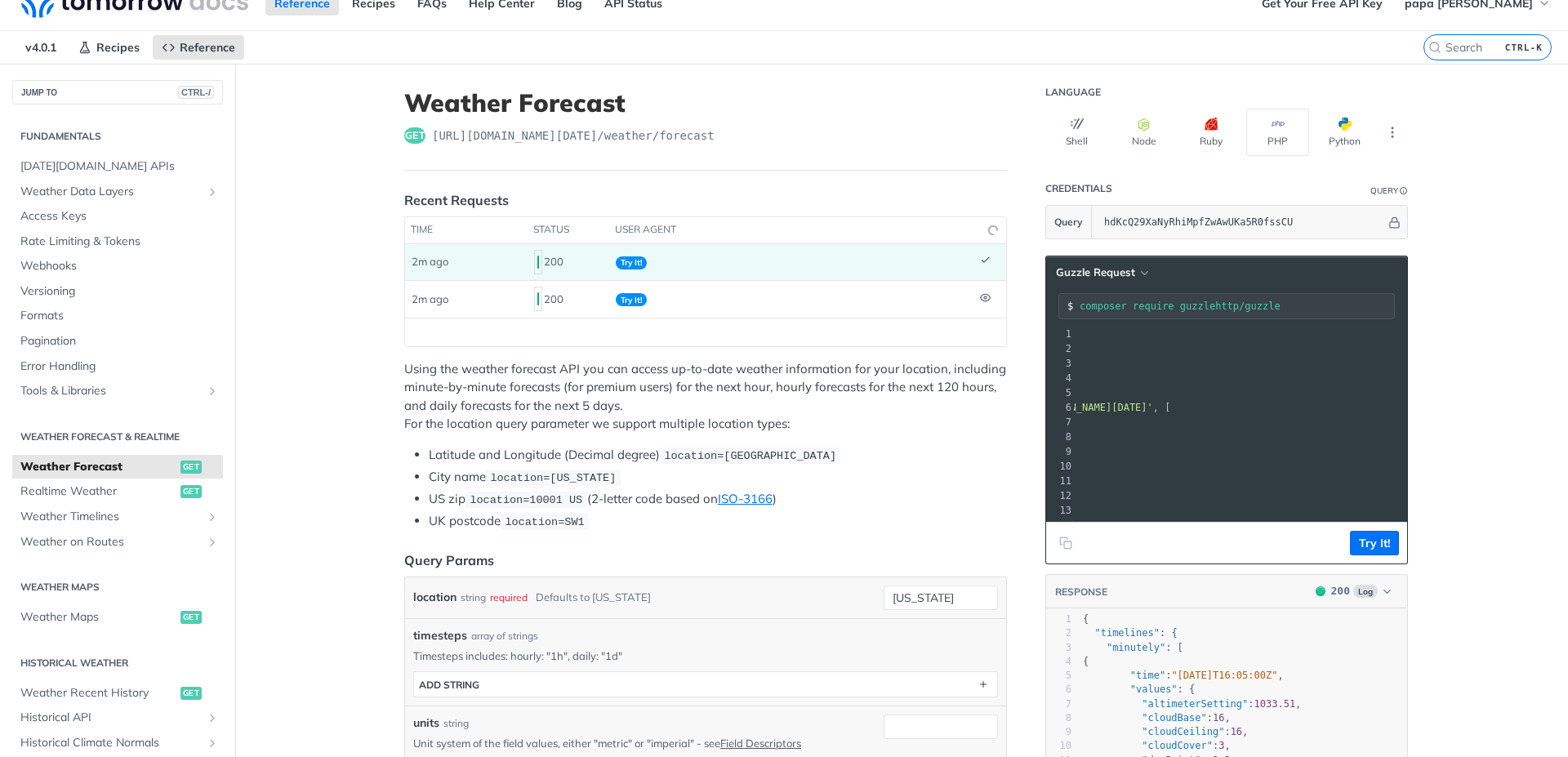
scroll to position [0, 0]
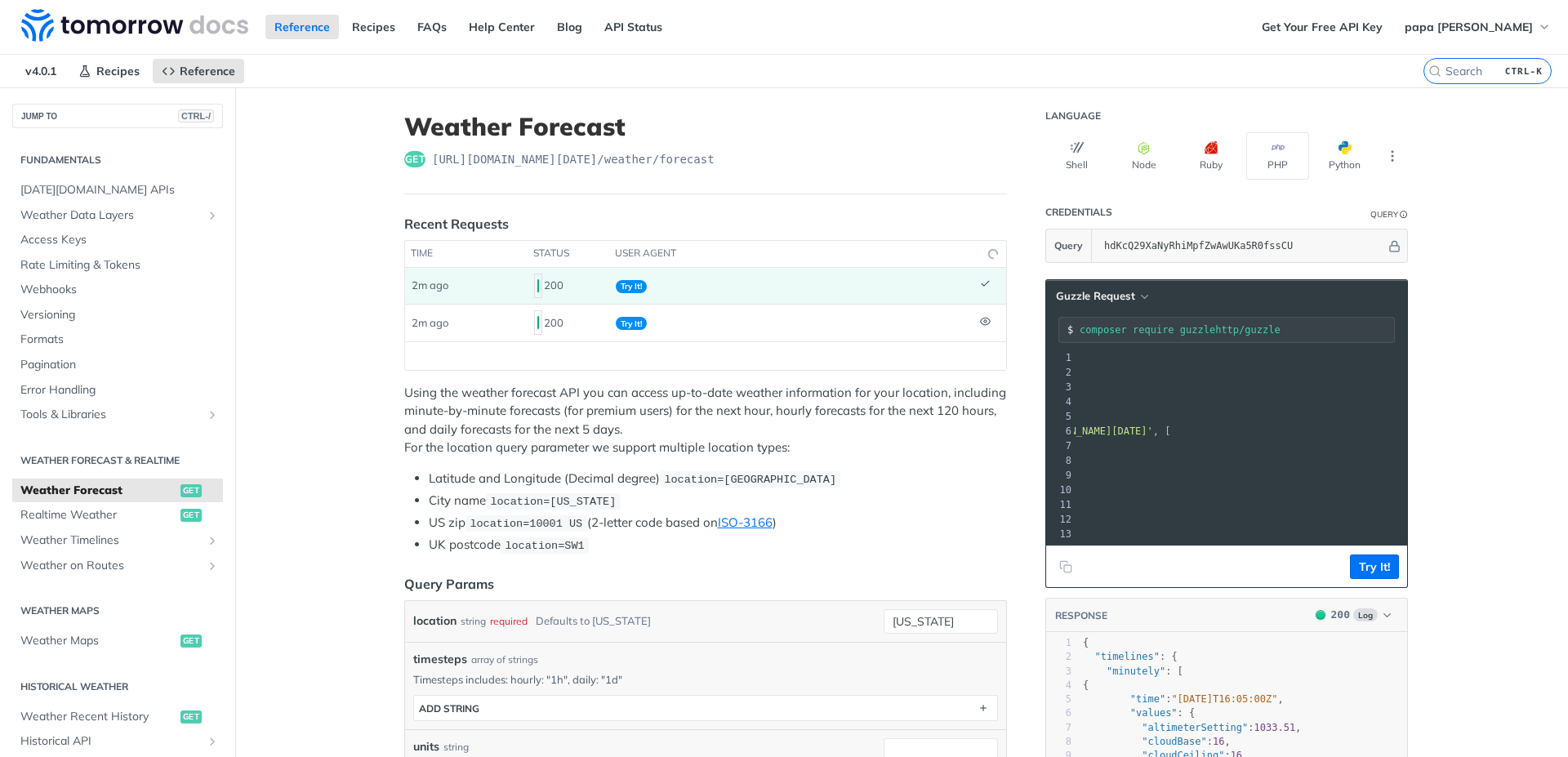
click at [626, 286] on span "Try It!" at bounding box center [631, 286] width 31 height 13
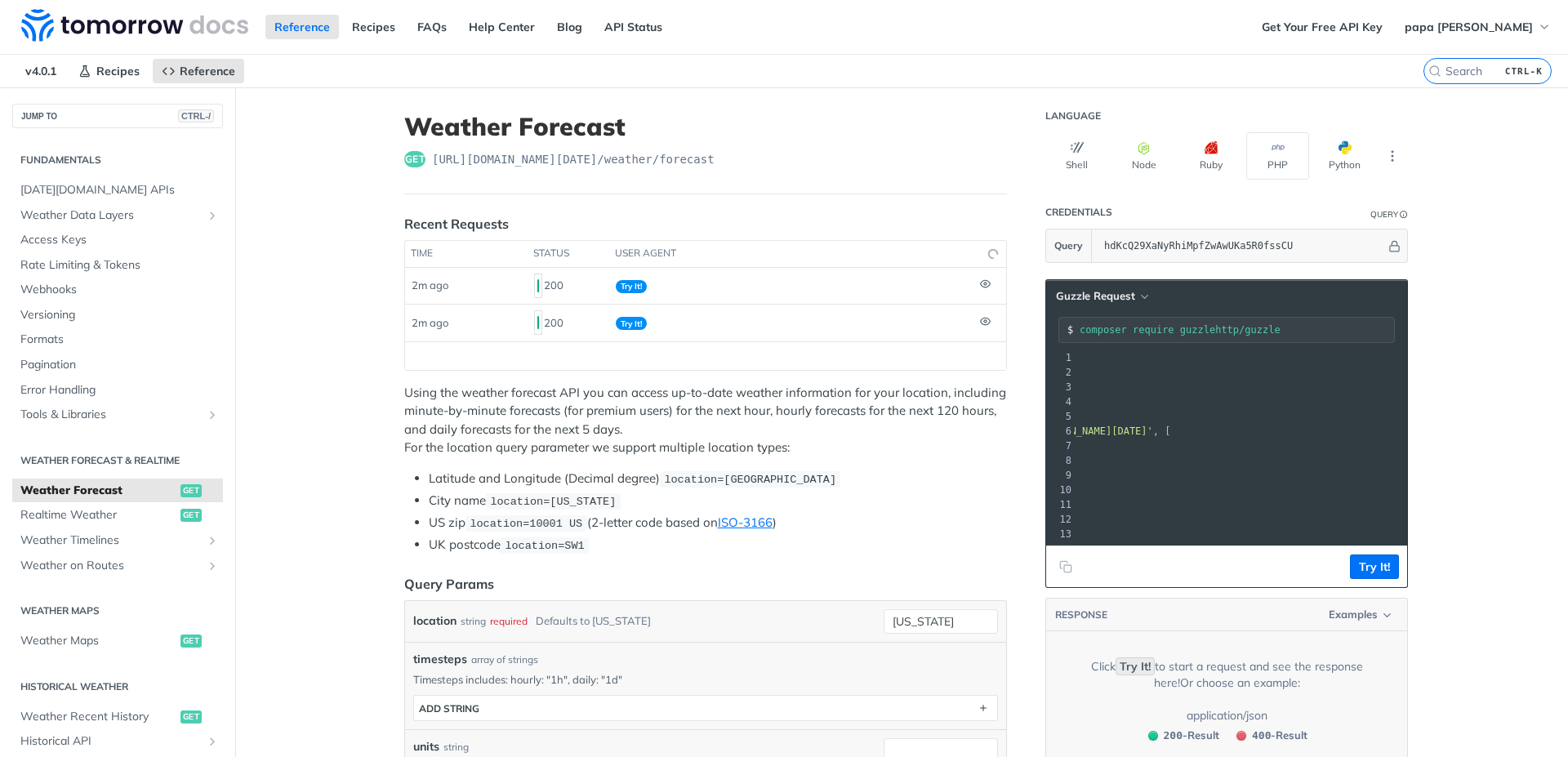
scroll to position [196, 0]
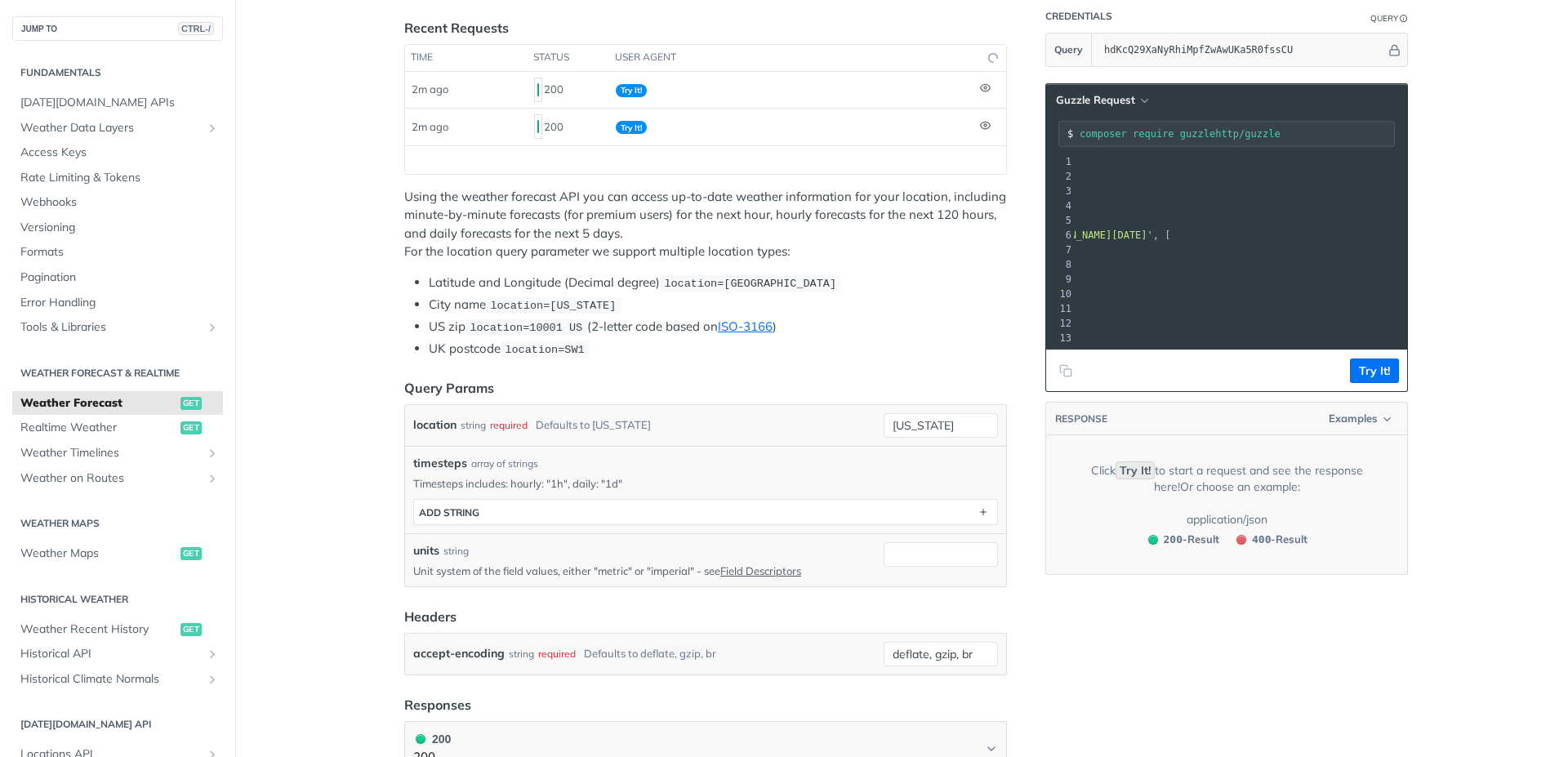
click at [1123, 479] on code "Try It!" at bounding box center [1135, 470] width 39 height 18
click at [1369, 384] on button "Try It!" at bounding box center [1375, 371] width 49 height 25
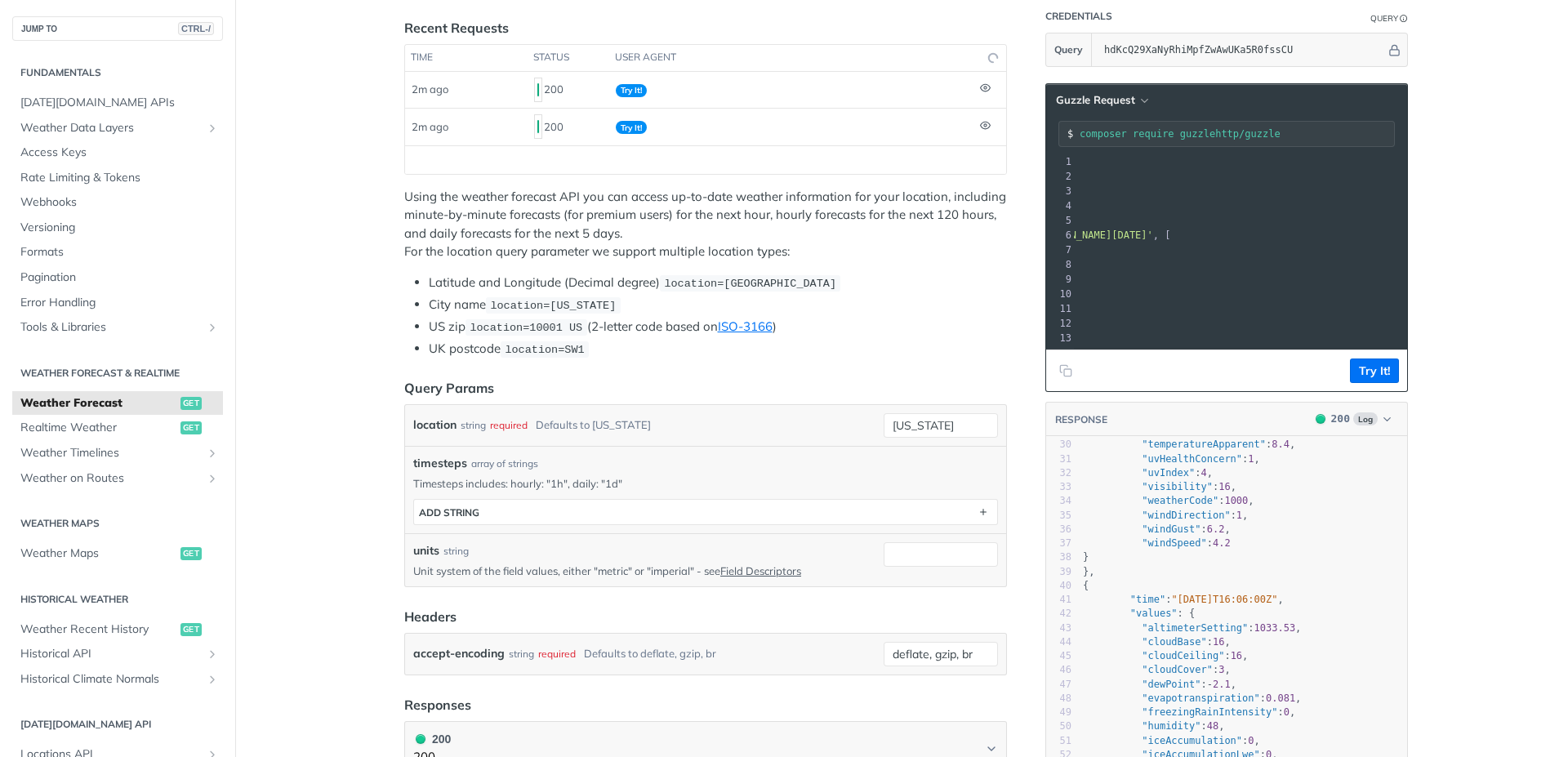
scroll to position [412, 0]
click at [618, 129] on span "Try It!" at bounding box center [631, 126] width 31 height 13
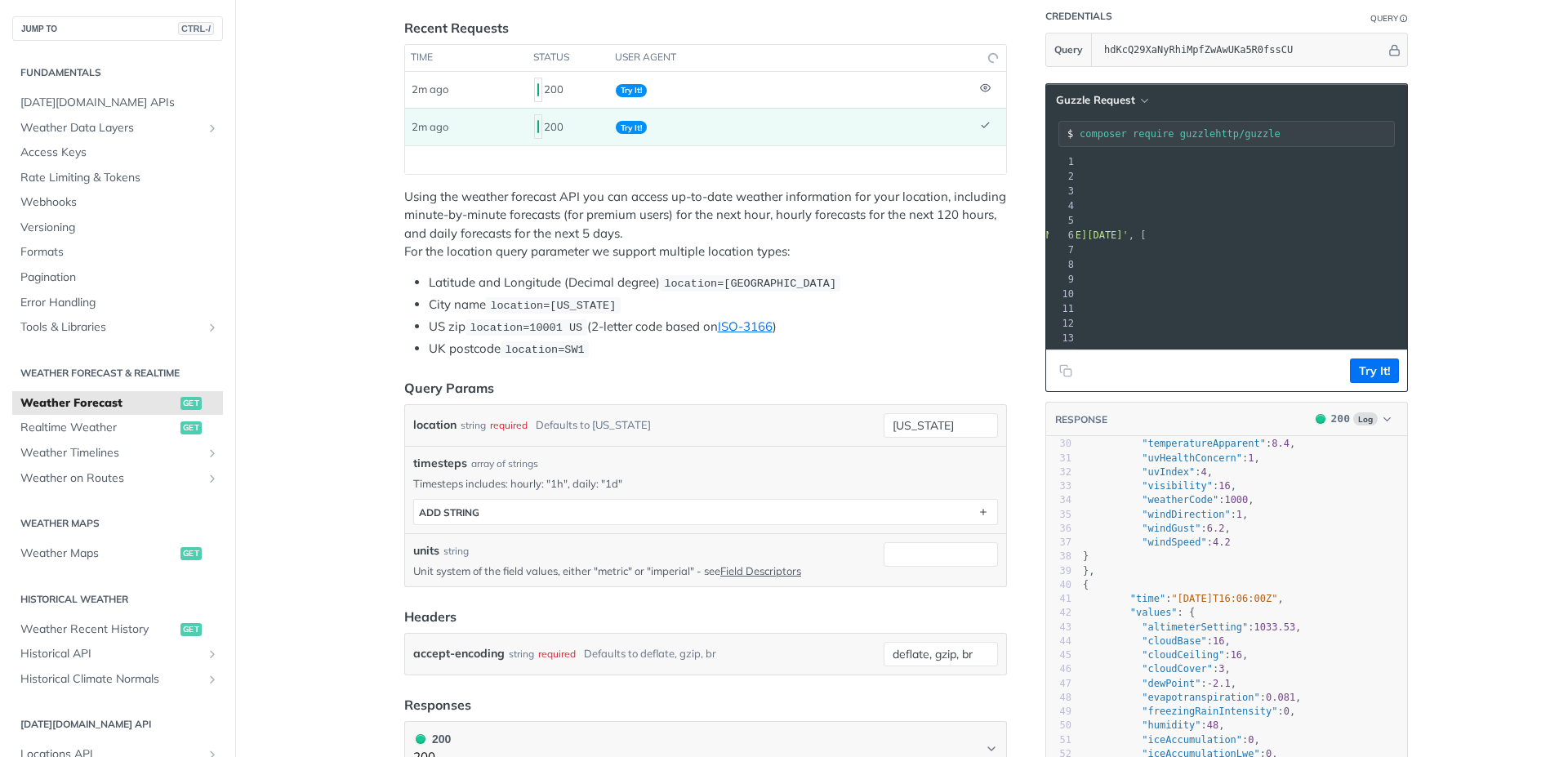
scroll to position [0, 0]
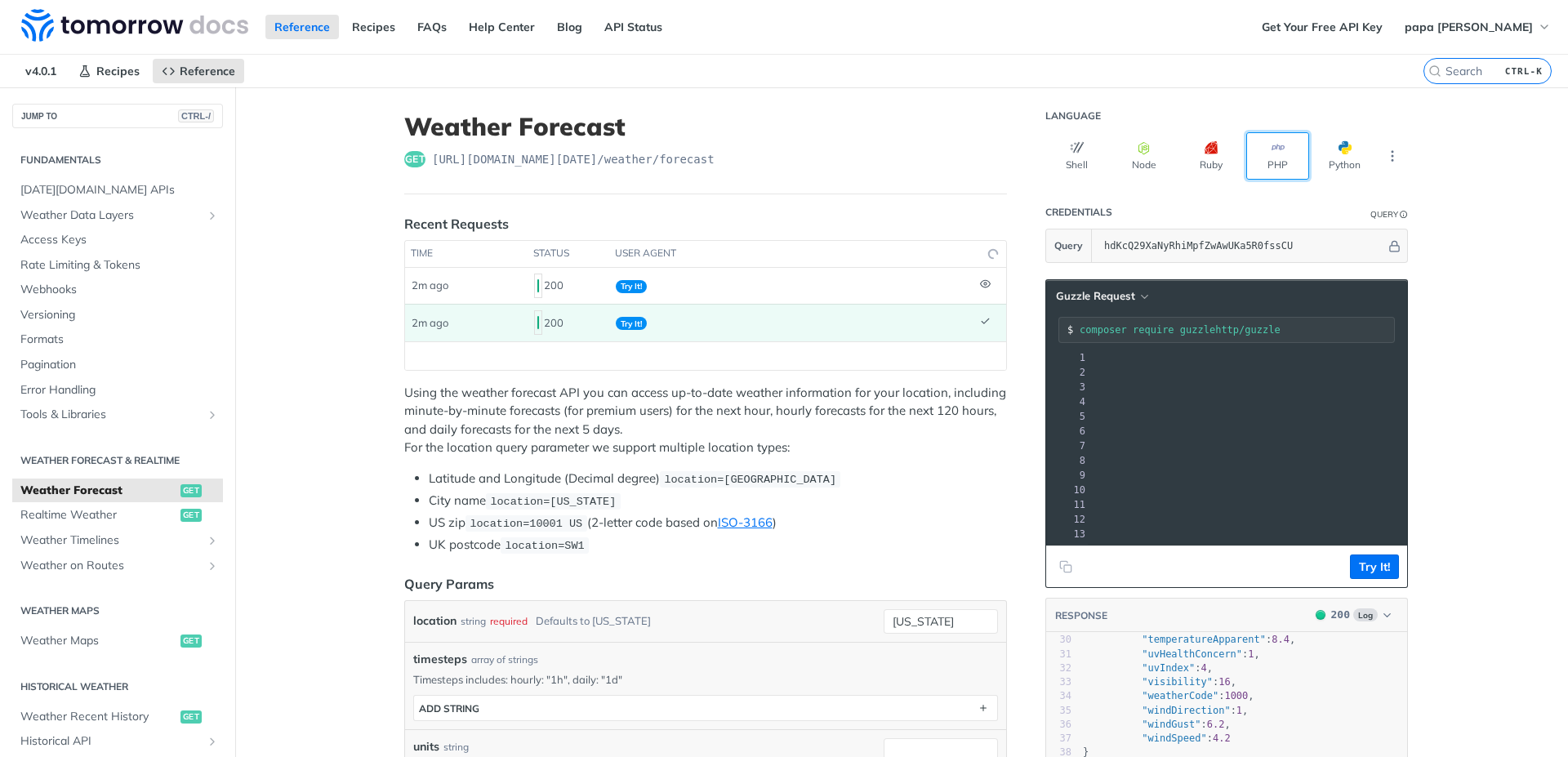
click at [1274, 154] on icon "button" at bounding box center [1278, 148] width 13 height 13
click at [1375, 580] on button "Try It!" at bounding box center [1375, 567] width 49 height 25
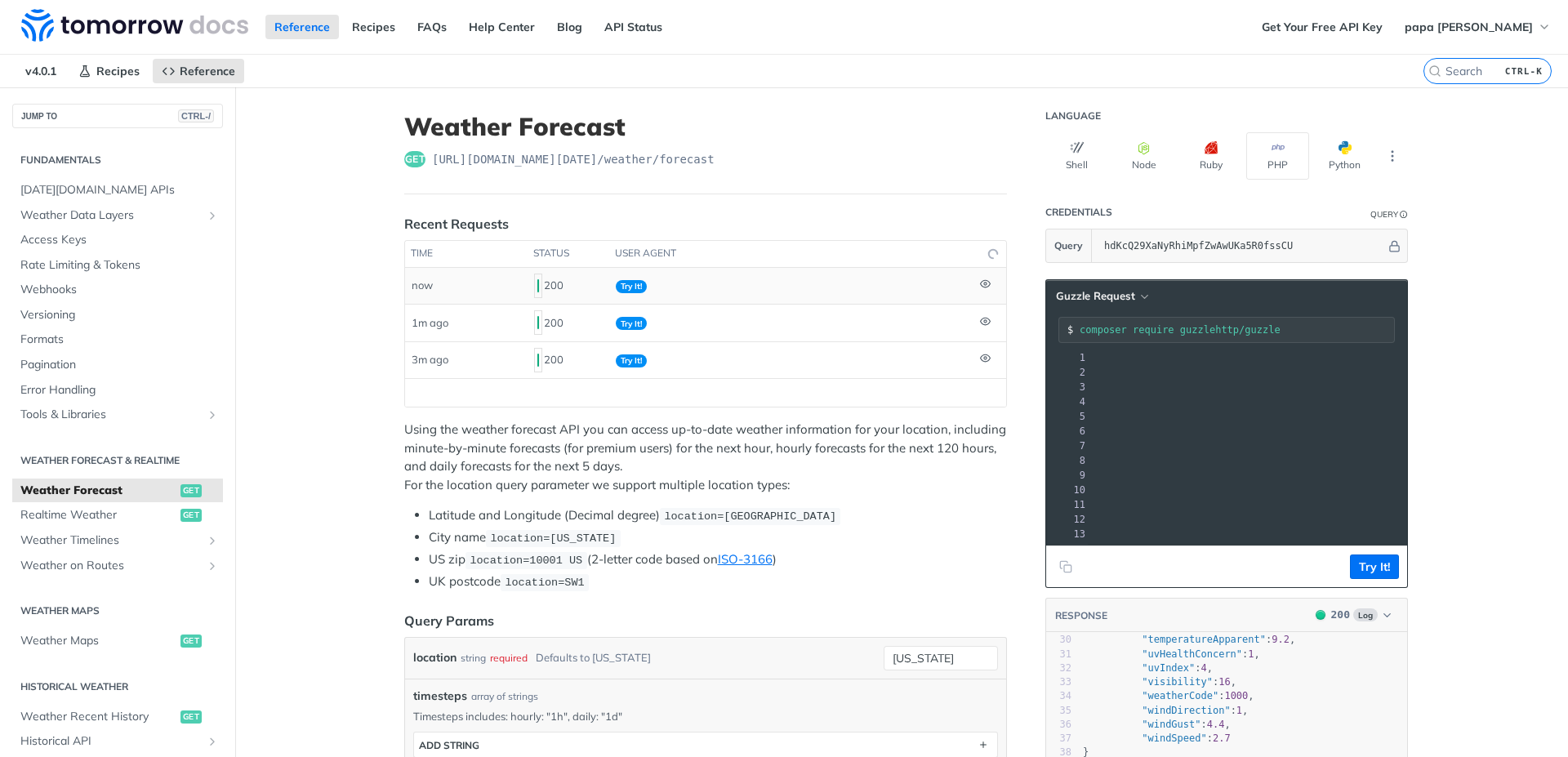
click at [624, 288] on span "Try It!" at bounding box center [631, 286] width 31 height 13
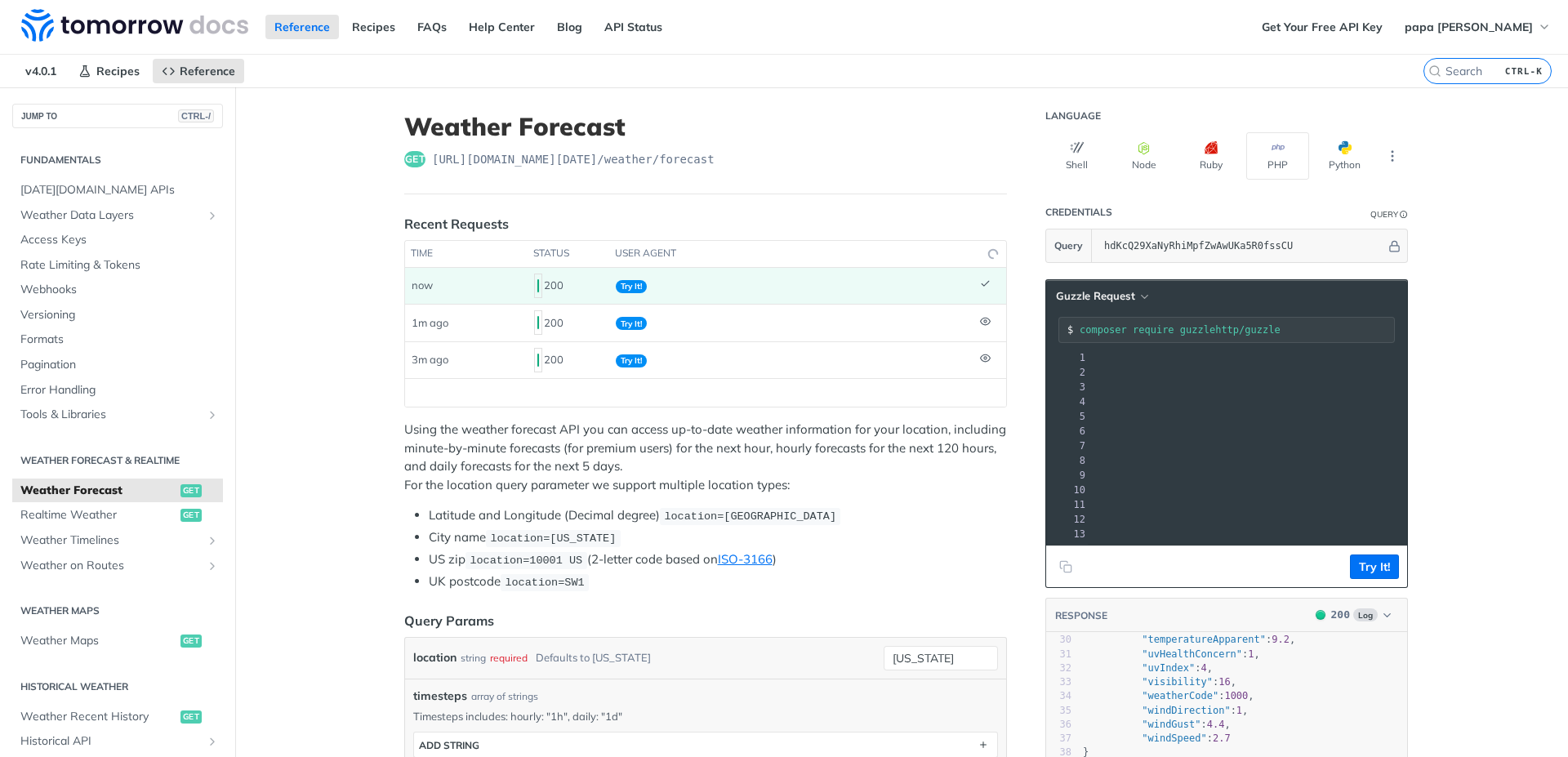
click at [624, 288] on span "Try It!" at bounding box center [631, 286] width 31 height 13
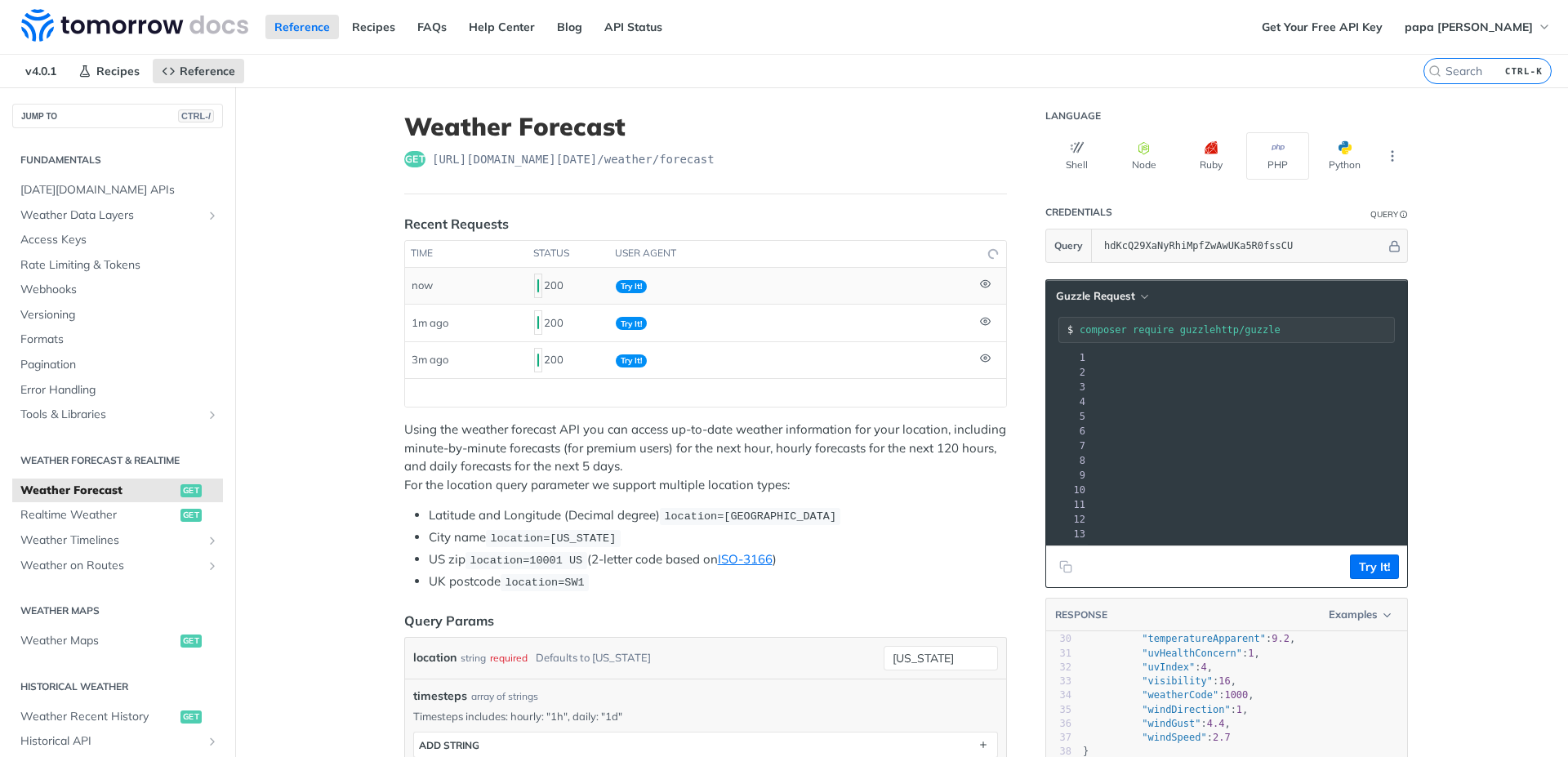
click at [624, 288] on span "Try It!" at bounding box center [631, 286] width 31 height 13
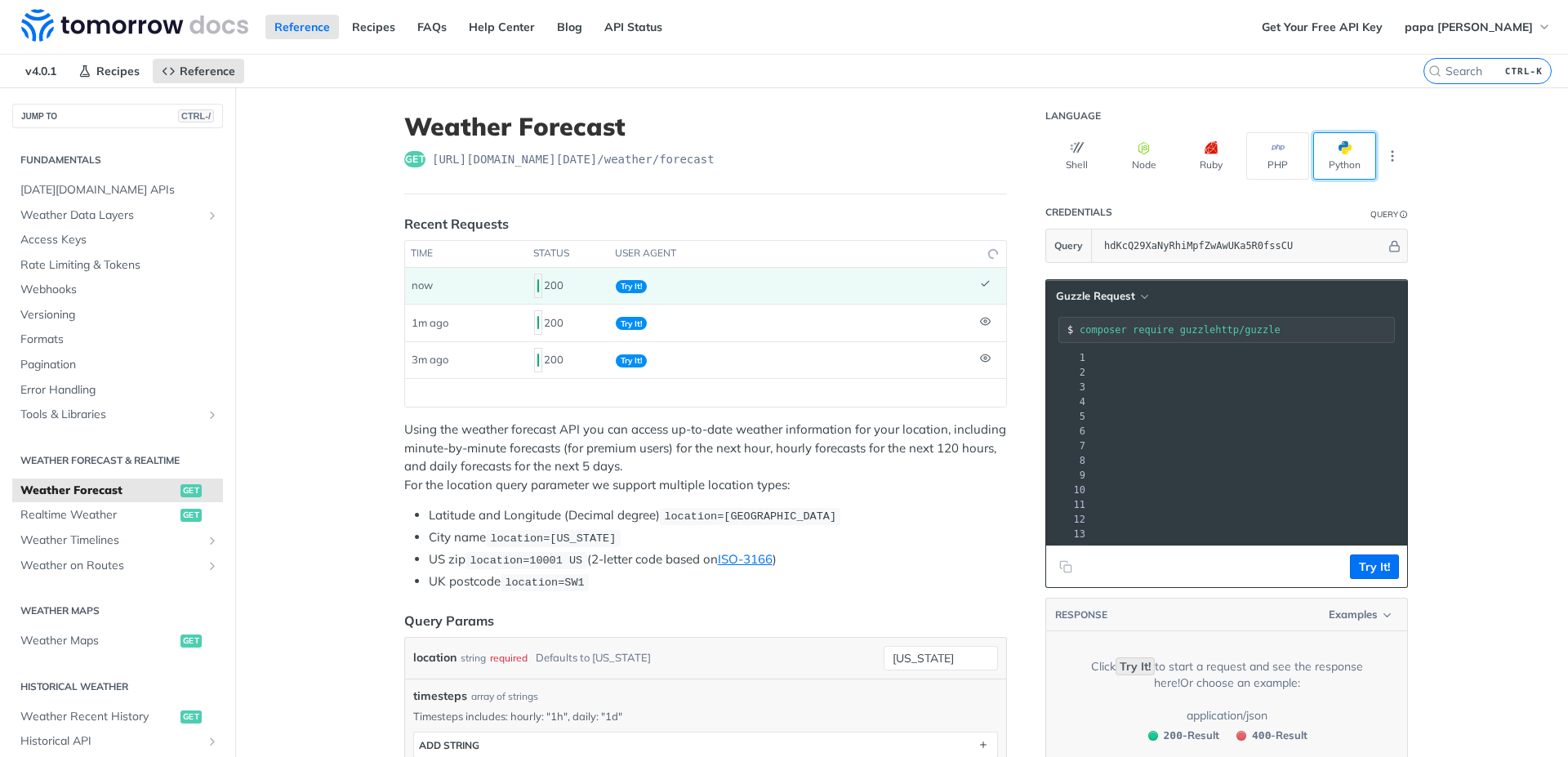
click at [1327, 154] on button "Python" at bounding box center [1345, 156] width 63 height 48
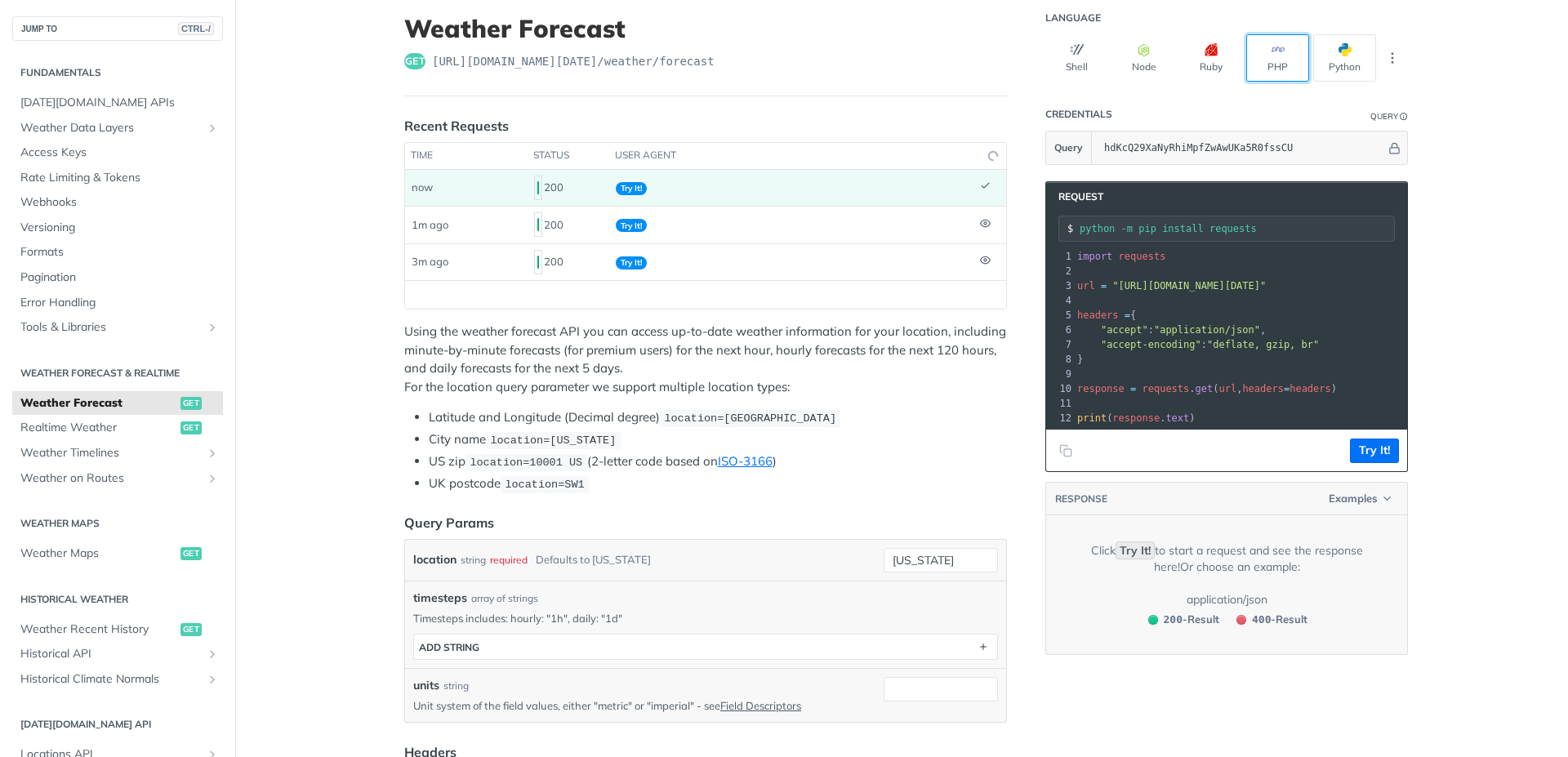
click at [1263, 65] on button "PHP" at bounding box center [1278, 58] width 63 height 48
type input "composer require guzzlehttp/guzzle"
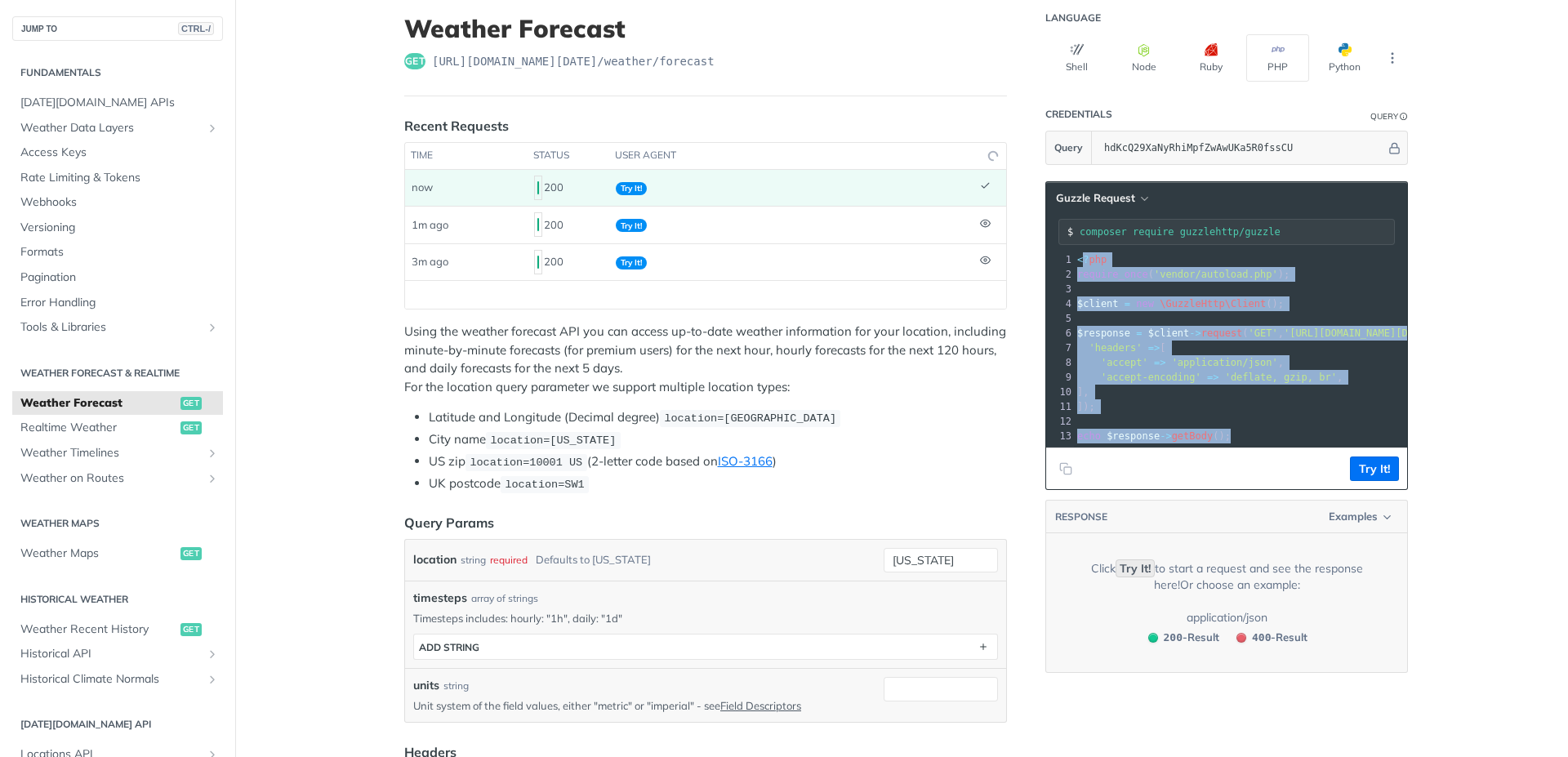
drag, startPoint x: 1238, startPoint y: 440, endPoint x: 1073, endPoint y: 260, distance: 244.2
click at [1074, 260] on div "1 <? php 2 require_once ( 'vendor/autoload.php' ); 3 ​ 4 $client = new \GuzzleH…" at bounding box center [1464, 347] width 781 height 191
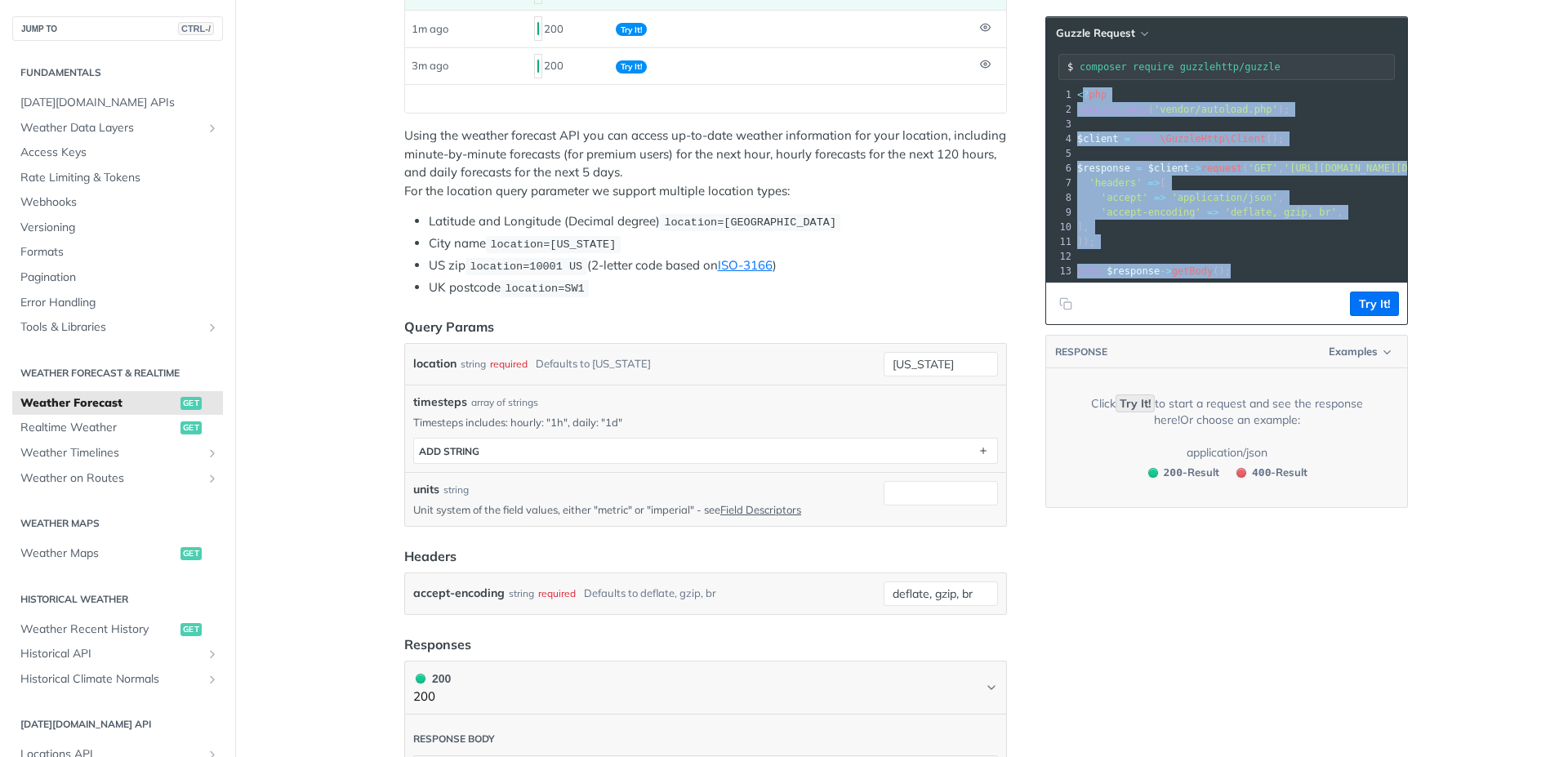
scroll to position [98, 0]
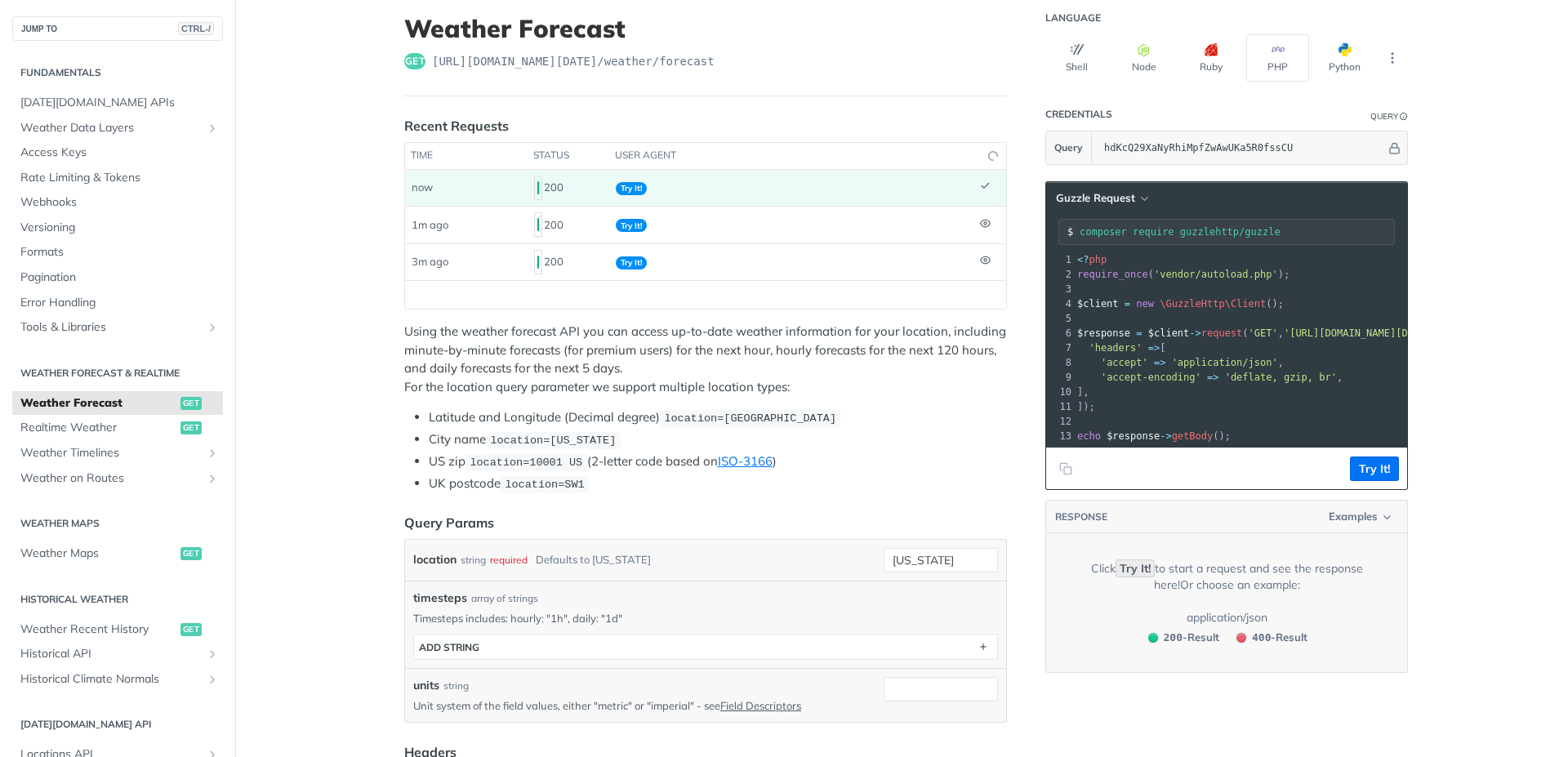
click at [1202, 355] on pre "'headers' => [" at bounding box center [1464, 347] width 781 height 14
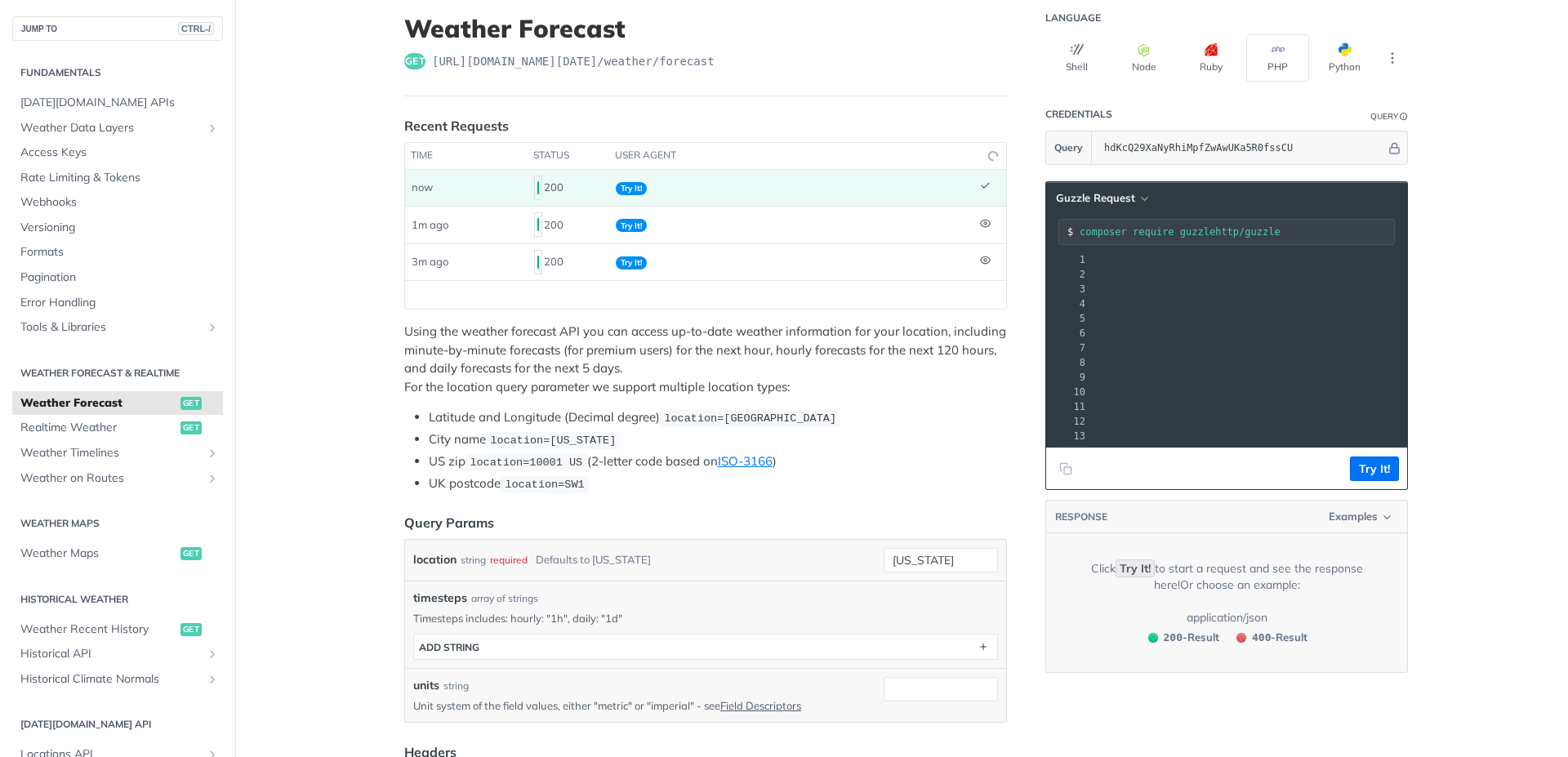
scroll to position [0, 254]
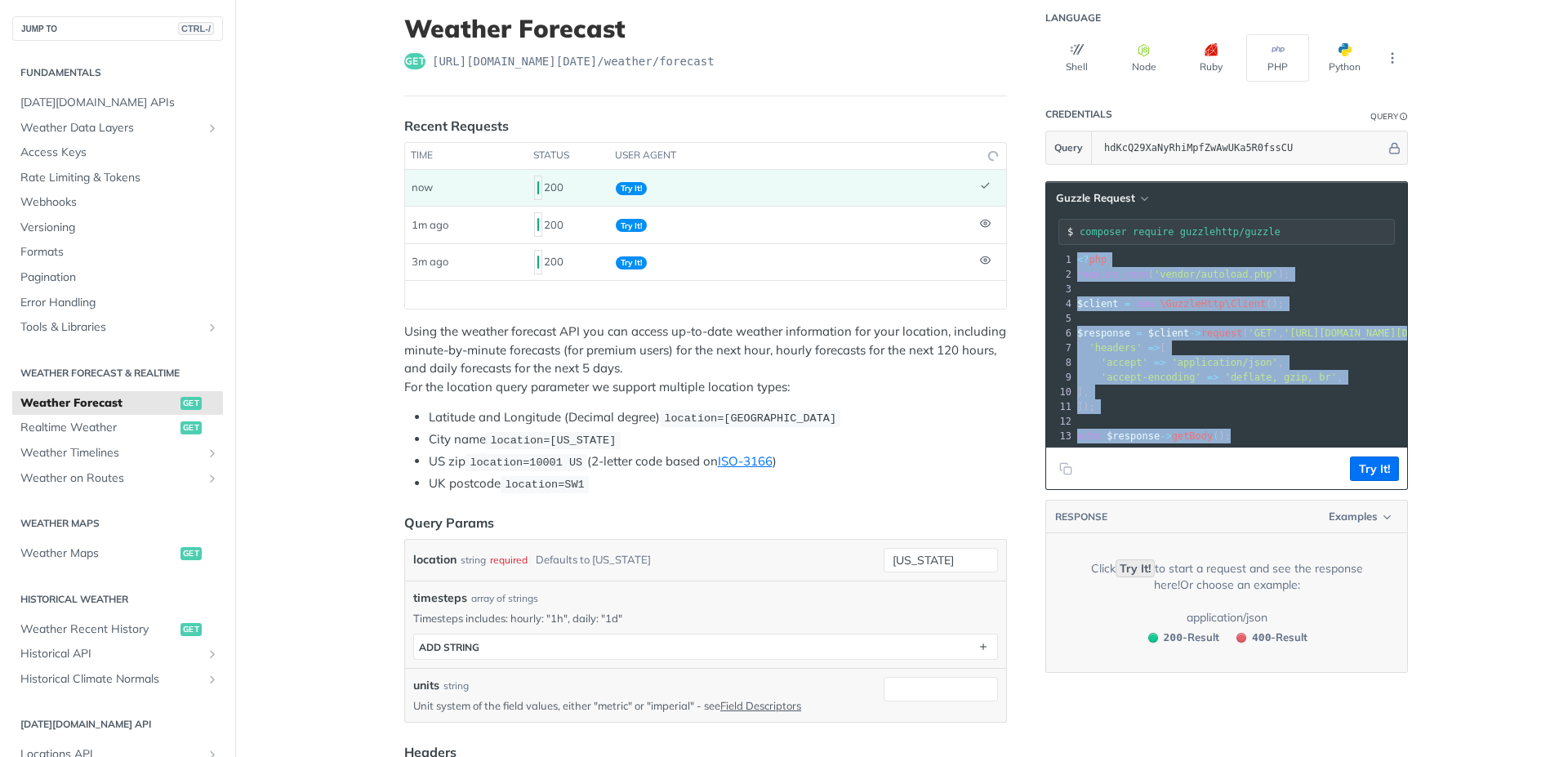
drag, startPoint x: 1237, startPoint y: 439, endPoint x: 1062, endPoint y: 245, distance: 261.3
click at [1062, 245] on div "Guzzle Request composer require guzzlehttp/guzzle xxxxxxxxxx 13 1 <? php 2 requ…" at bounding box center [1226, 336] width 362 height 309
copy div "<? php 2 require_once ( 'vendor/autoload.php' ); 3 ​ 4 $client = new \GuzzleHtt…"
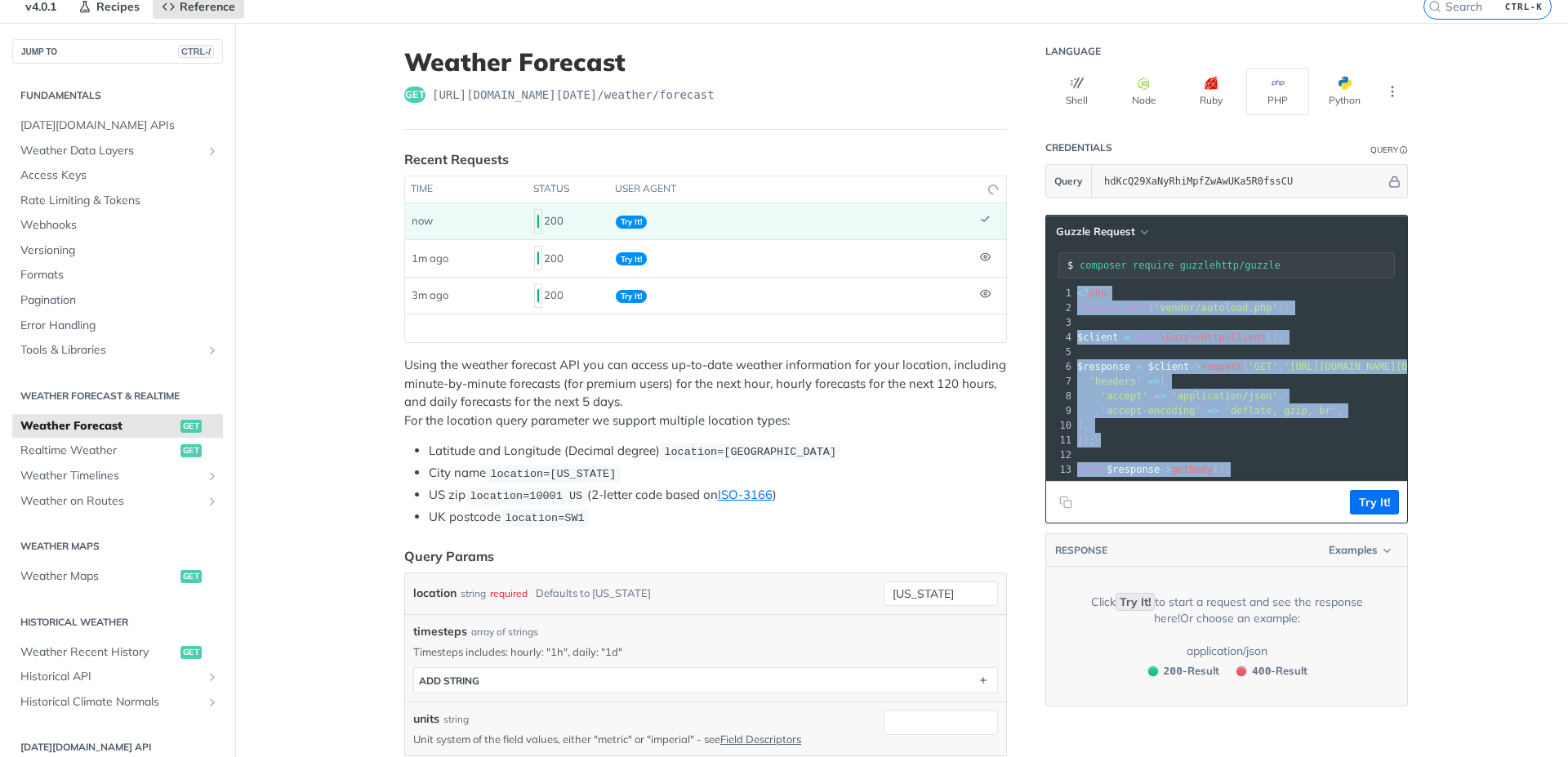
scroll to position [98, 0]
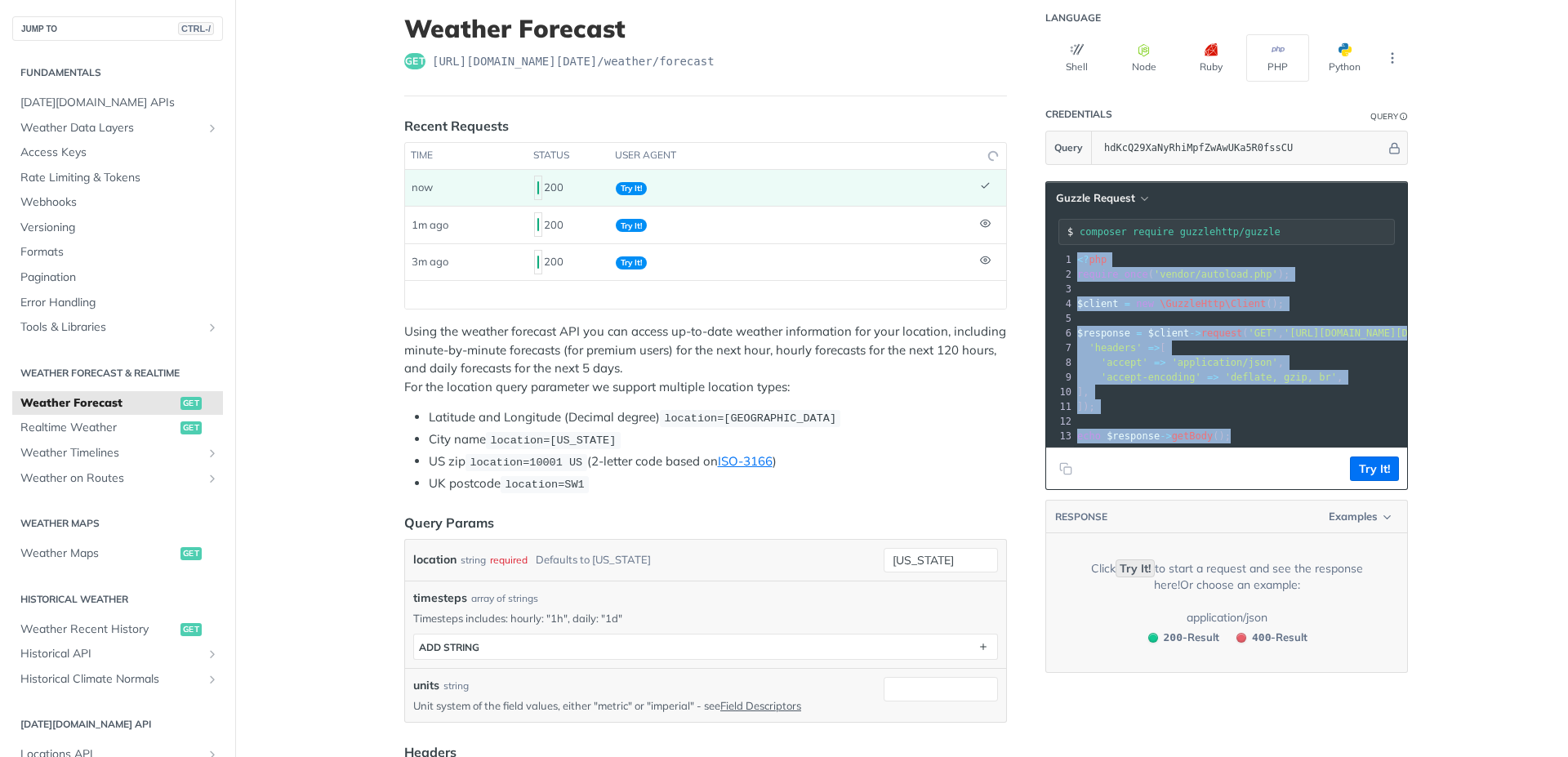
click at [1270, 423] on pre "​" at bounding box center [1464, 421] width 781 height 14
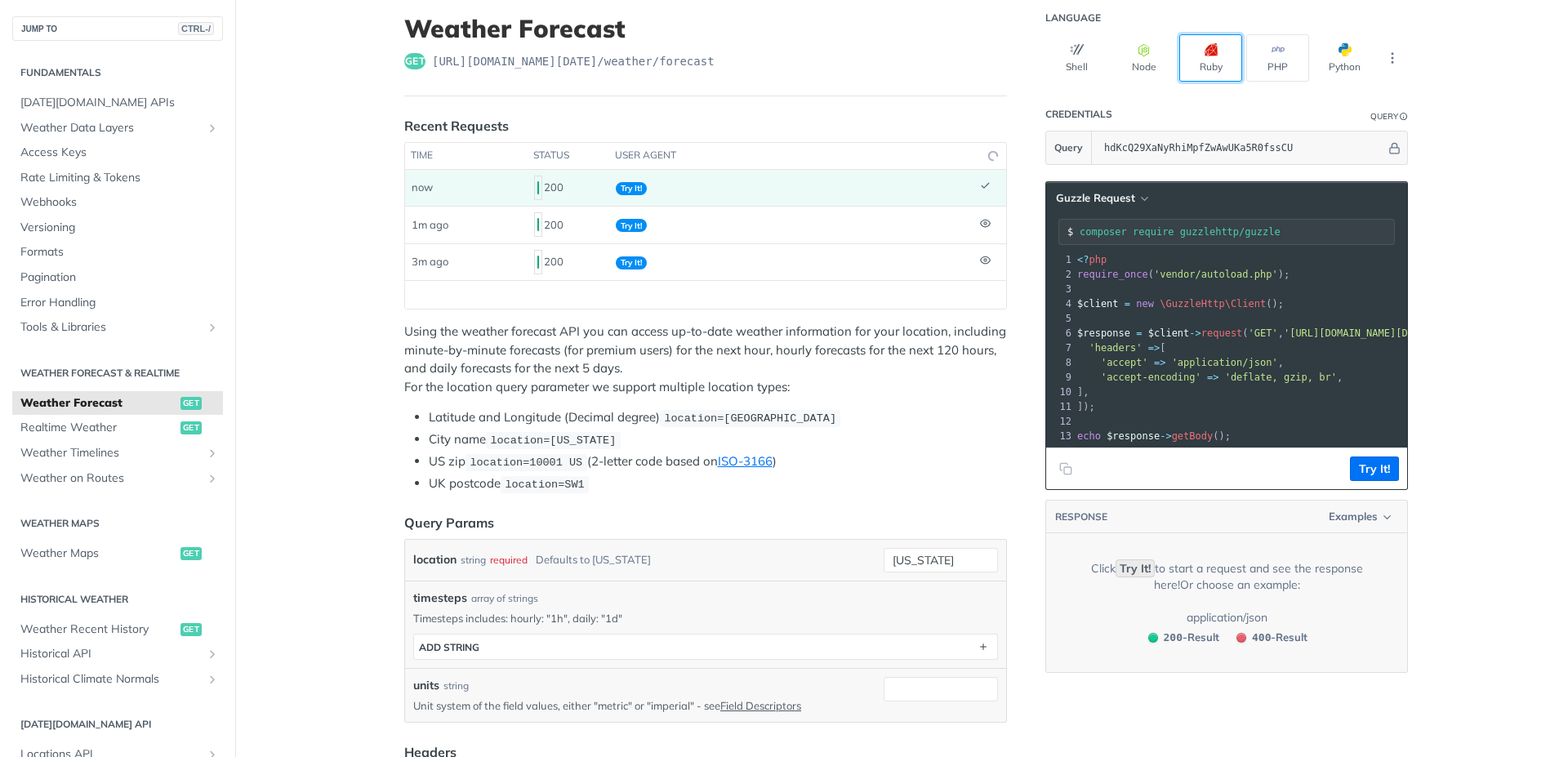
drag, startPoint x: 1213, startPoint y: 49, endPoint x: 1212, endPoint y: 76, distance: 27.0
click at [1214, 49] on button "Ruby" at bounding box center [1211, 58] width 63 height 48
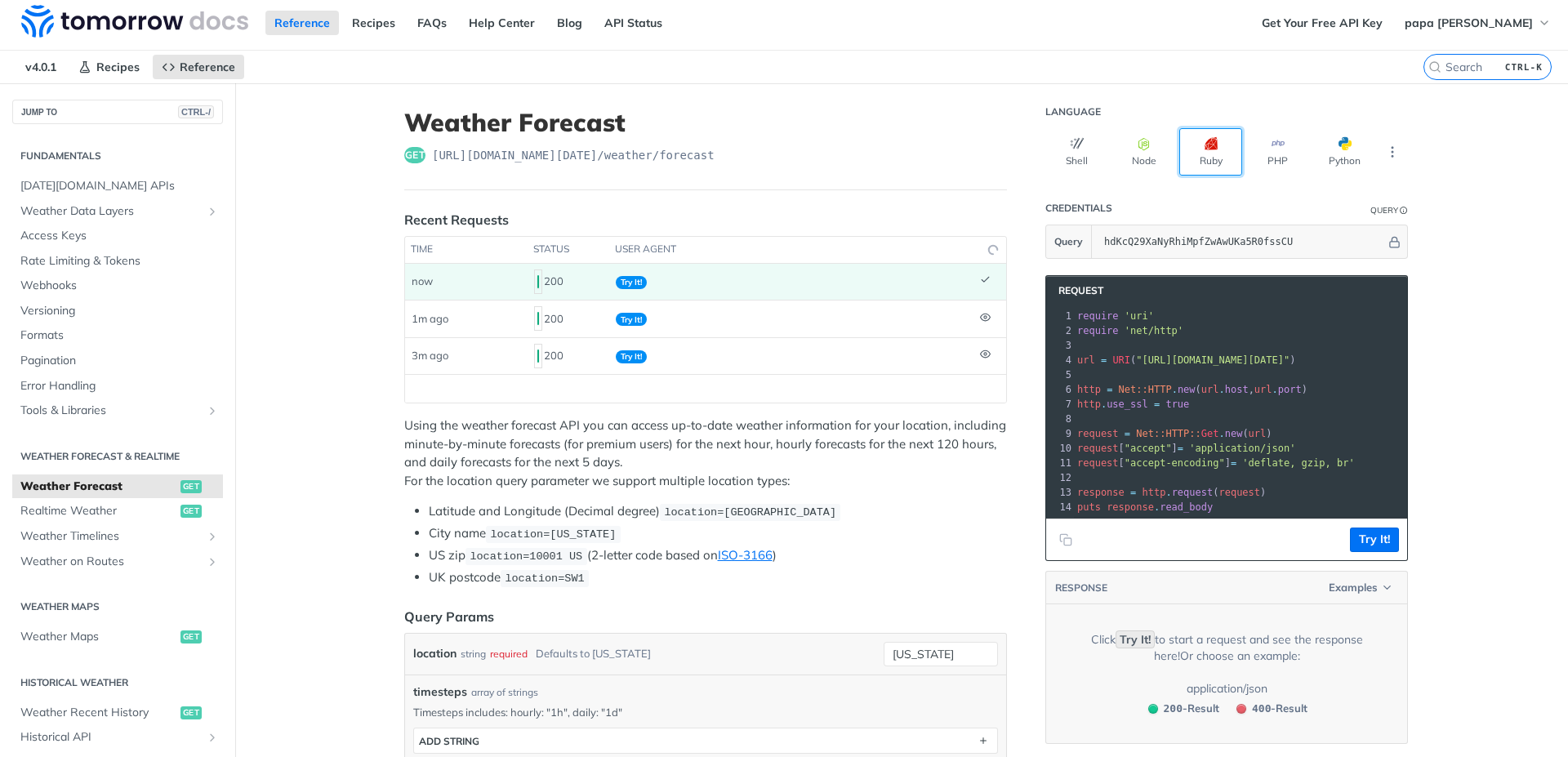
scroll to position [0, 0]
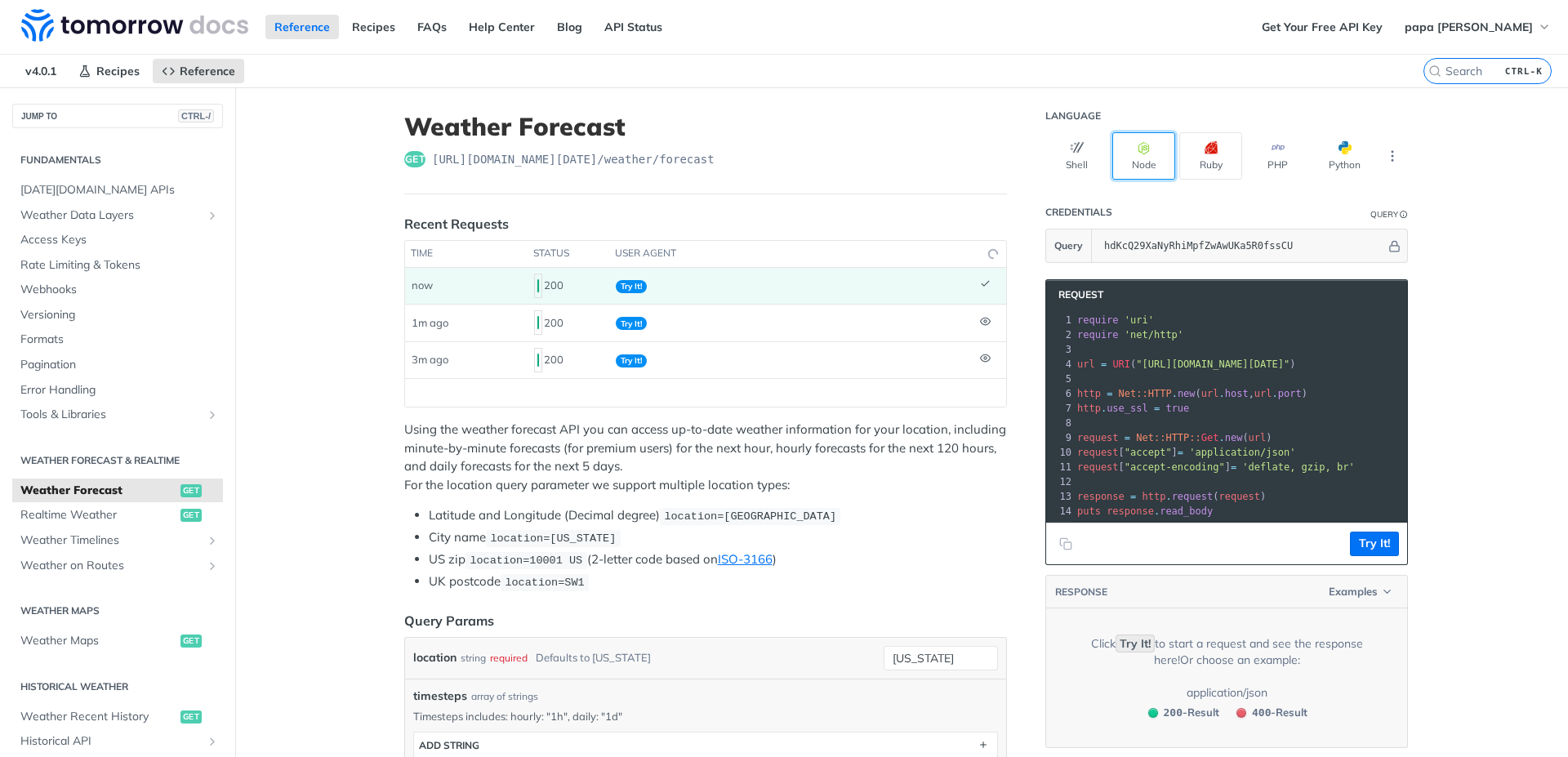
click at [1145, 166] on button "Node" at bounding box center [1144, 156] width 63 height 48
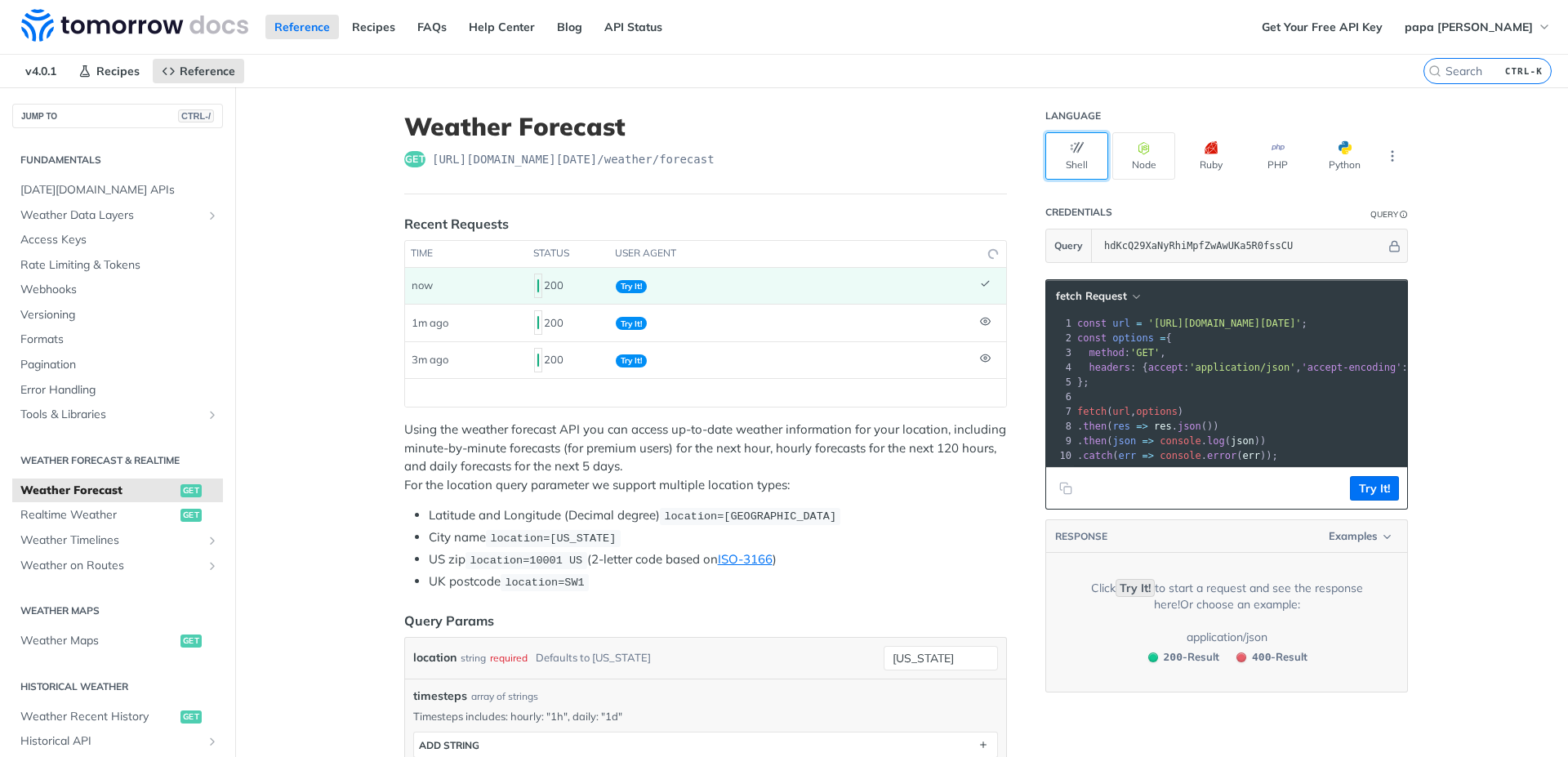
click at [1079, 145] on button "Shell" at bounding box center [1077, 156] width 63 height 48
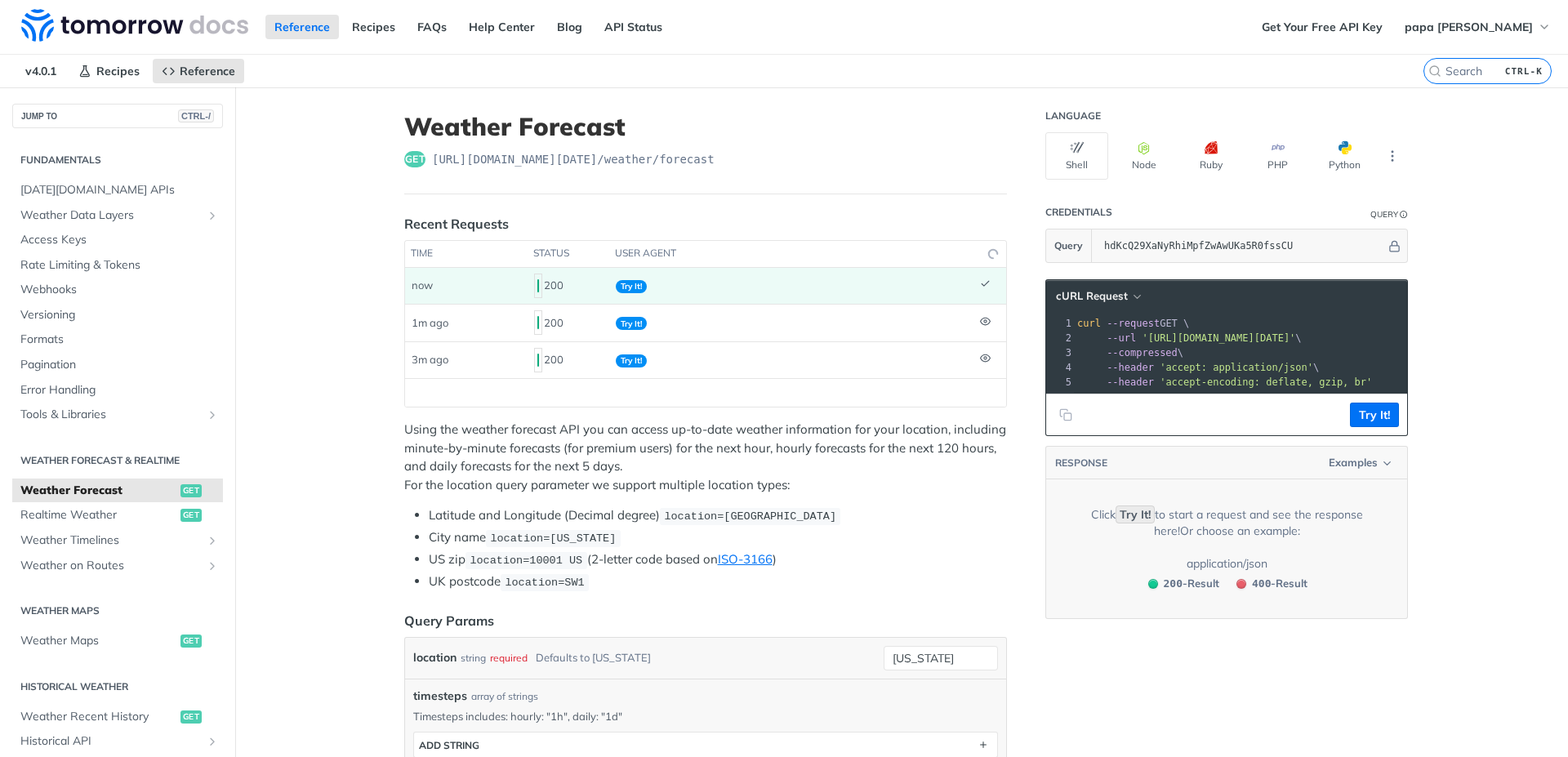
click at [1313, 382] on span "'accept-encoding: deflate, gzip, br'" at bounding box center [1266, 382] width 212 height 11
